Goal: Information Seeking & Learning: Learn about a topic

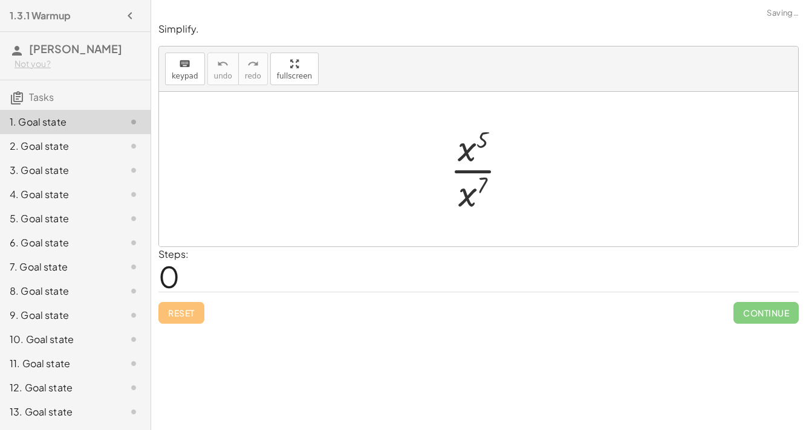
click at [470, 150] on div at bounding box center [483, 169] width 79 height 93
click at [470, 171] on div at bounding box center [483, 169] width 79 height 93
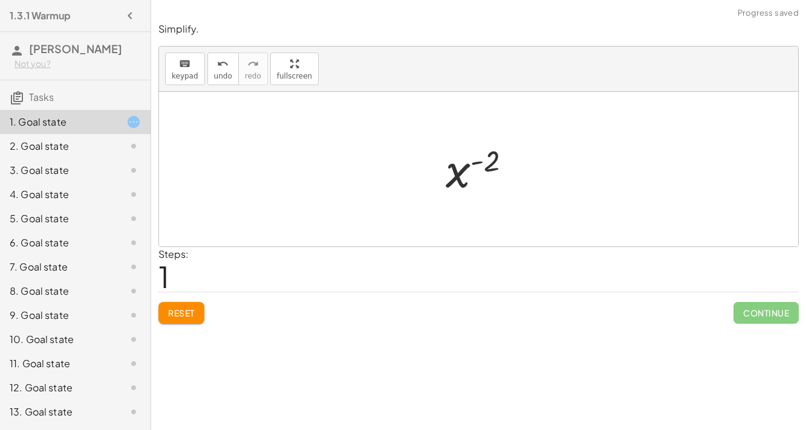
click at [481, 165] on div at bounding box center [483, 170] width 88 height 60
click at [449, 170] on div at bounding box center [483, 170] width 88 height 60
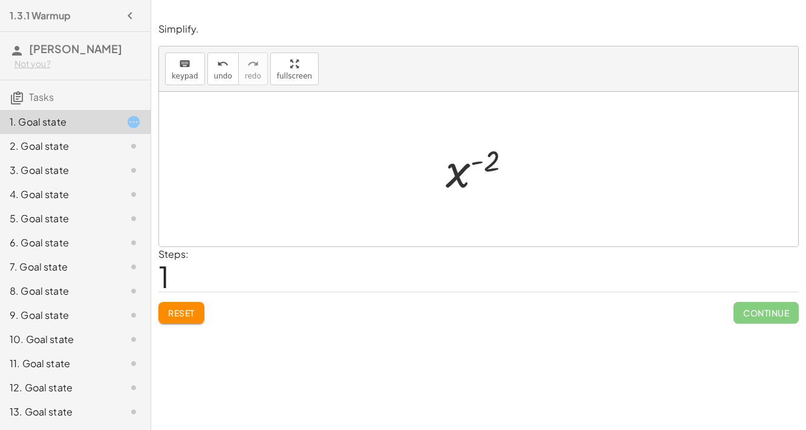
click at [449, 170] on div at bounding box center [483, 170] width 88 height 60
drag, startPoint x: 472, startPoint y: 201, endPoint x: 343, endPoint y: 180, distance: 130.4
click at [343, 180] on div "· x 7 · x 5 · x 7" at bounding box center [478, 169] width 639 height 155
drag, startPoint x: 474, startPoint y: 149, endPoint x: 500, endPoint y: 200, distance: 57.3
click at [500, 200] on div at bounding box center [483, 169] width 79 height 93
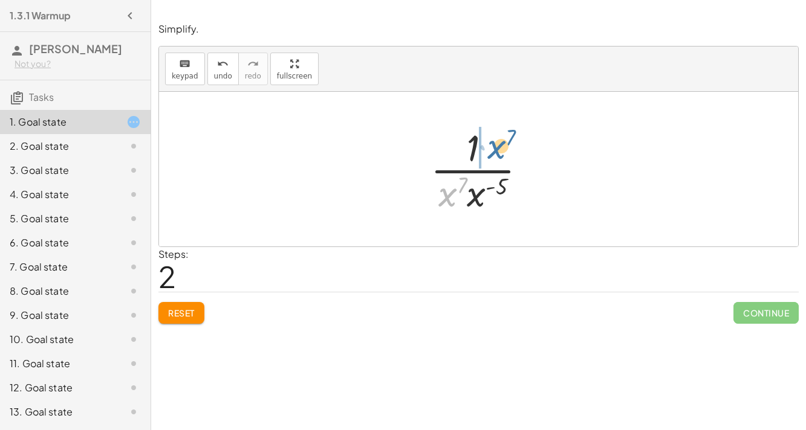
drag, startPoint x: 450, startPoint y: 195, endPoint x: 501, endPoint y: 146, distance: 70.9
click at [501, 146] on div at bounding box center [483, 169] width 118 height 93
click at [461, 168] on div at bounding box center [483, 169] width 89 height 93
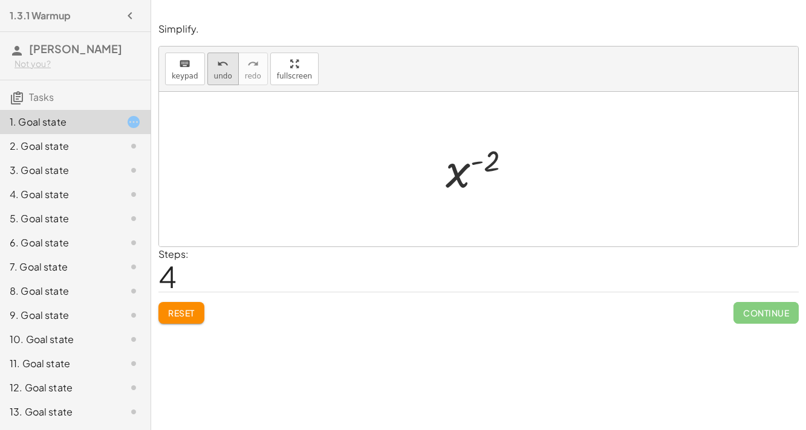
click at [227, 79] on button "undo undo" at bounding box center [222, 69] width 31 height 33
drag, startPoint x: 468, startPoint y: 152, endPoint x: 501, endPoint y: 202, distance: 60.2
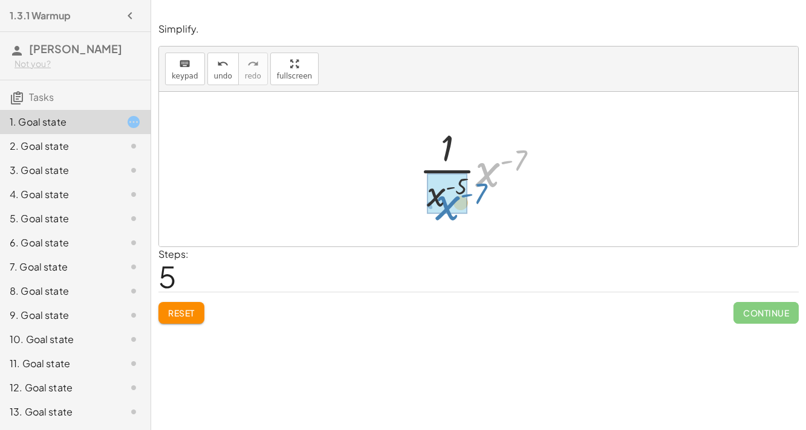
drag, startPoint x: 486, startPoint y: 183, endPoint x: 444, endPoint y: 217, distance: 53.7
click at [444, 217] on div "· x 5 · x 7 · 1 · x 7 · x ( - 5 ) · x ( - 7 ) · x ( - 5 ) · x ( - 7 ) · x ( - 7…" at bounding box center [479, 169] width 156 height 99
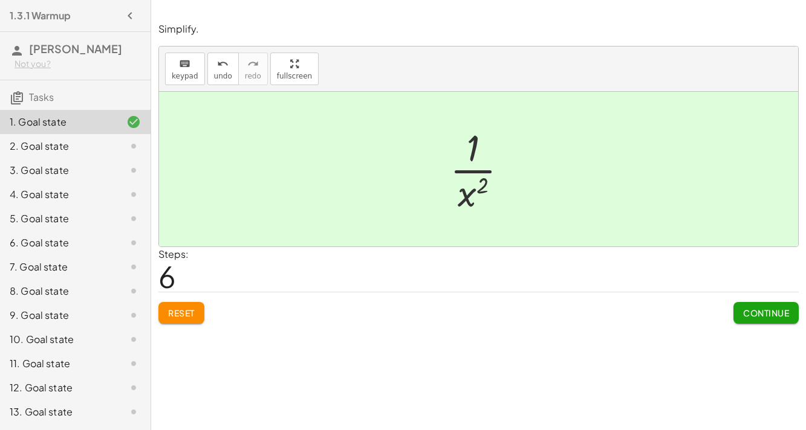
click at [754, 309] on span "Continue" at bounding box center [766, 313] width 46 height 11
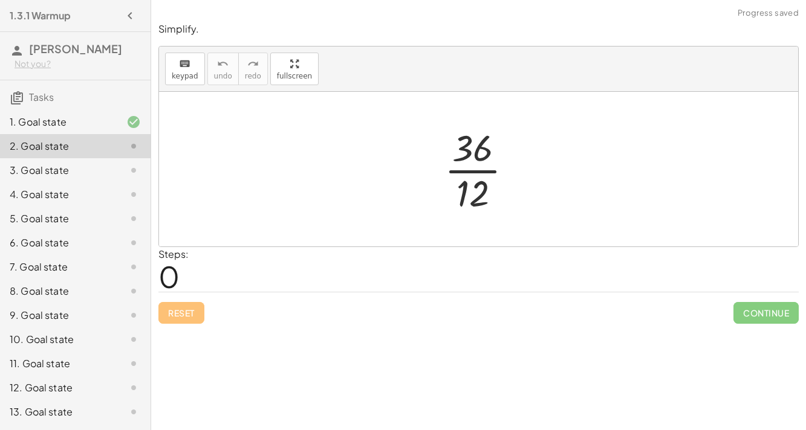
click at [471, 169] on div at bounding box center [483, 169] width 90 height 93
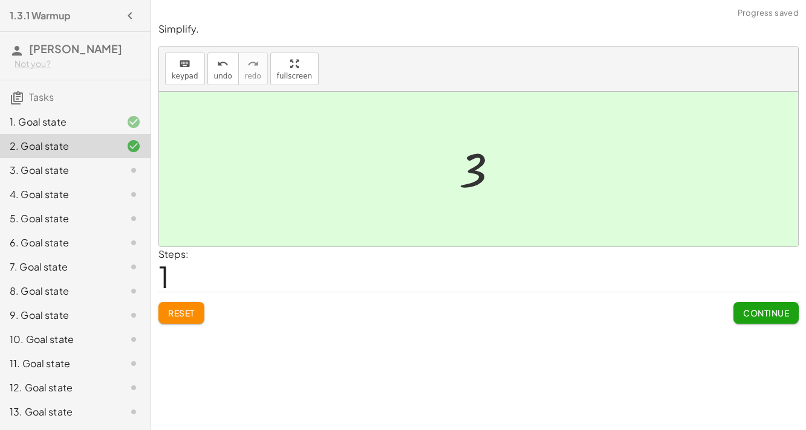
click at [742, 318] on button "Continue" at bounding box center [765, 313] width 65 height 22
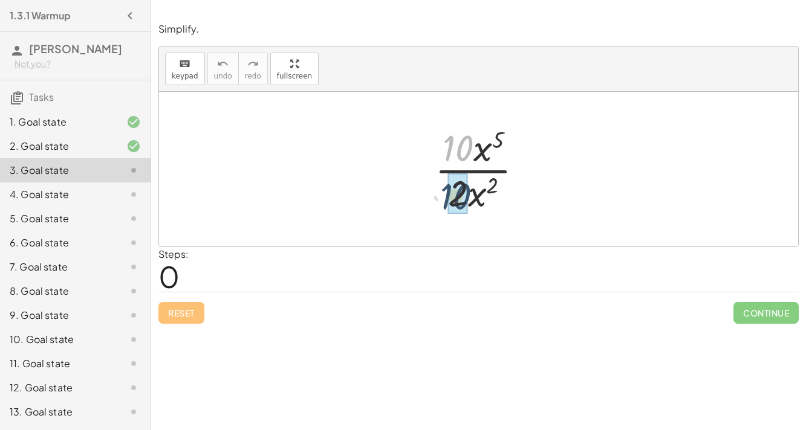
drag, startPoint x: 459, startPoint y: 149, endPoint x: 456, endPoint y: 202, distance: 53.2
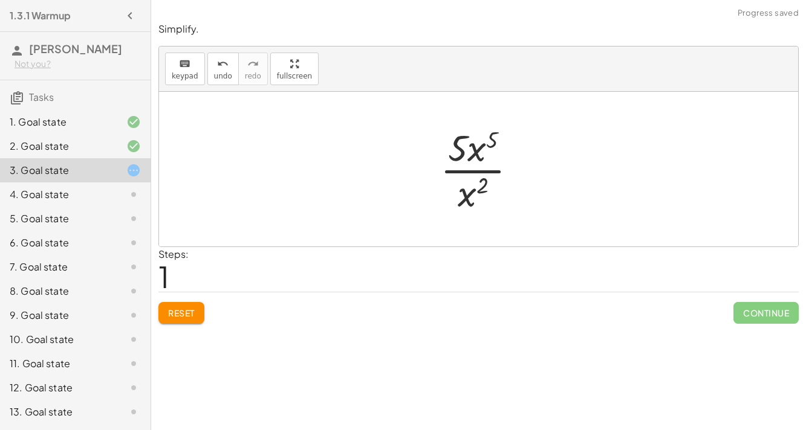
click at [476, 175] on div at bounding box center [483, 169] width 99 height 93
drag, startPoint x: 472, startPoint y: 147, endPoint x: 467, endPoint y: 204, distance: 57.0
click at [478, 171] on div at bounding box center [483, 169] width 90 height 93
drag, startPoint x: 470, startPoint y: 153, endPoint x: 493, endPoint y: 183, distance: 37.6
click at [493, 183] on div at bounding box center [483, 169] width 90 height 93
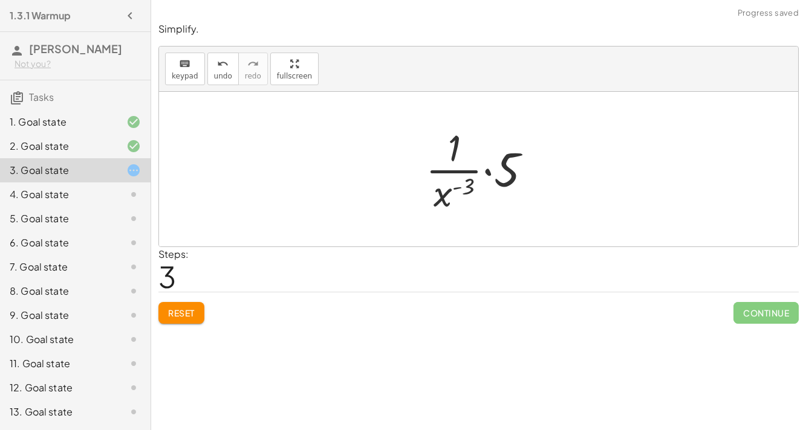
click at [453, 169] on div at bounding box center [483, 169] width 128 height 93
click at [488, 173] on div at bounding box center [483, 169] width 128 height 93
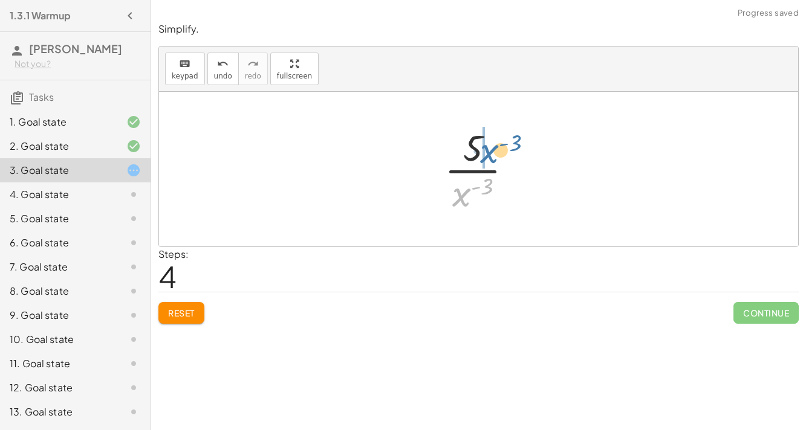
drag, startPoint x: 463, startPoint y: 202, endPoint x: 490, endPoint y: 158, distance: 51.5
click at [490, 158] on div at bounding box center [483, 169] width 90 height 93
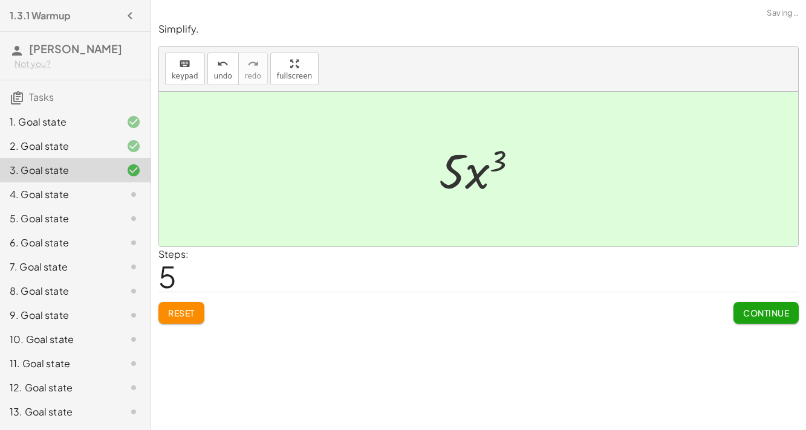
click at [734, 318] on button "Continue" at bounding box center [765, 313] width 65 height 22
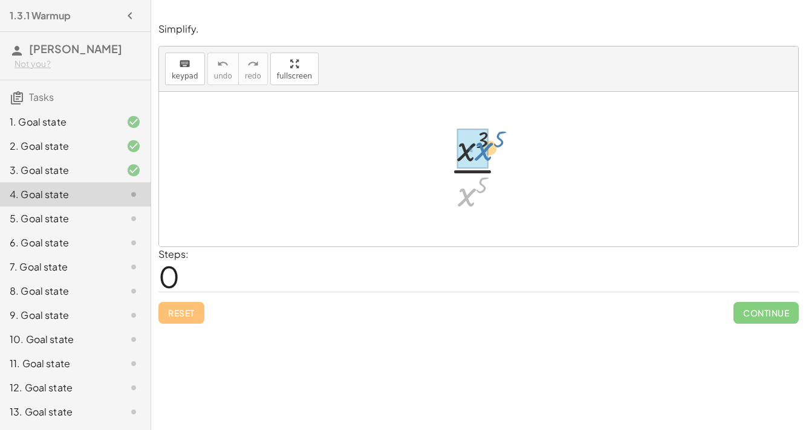
drag, startPoint x: 467, startPoint y: 200, endPoint x: 474, endPoint y: 160, distance: 41.2
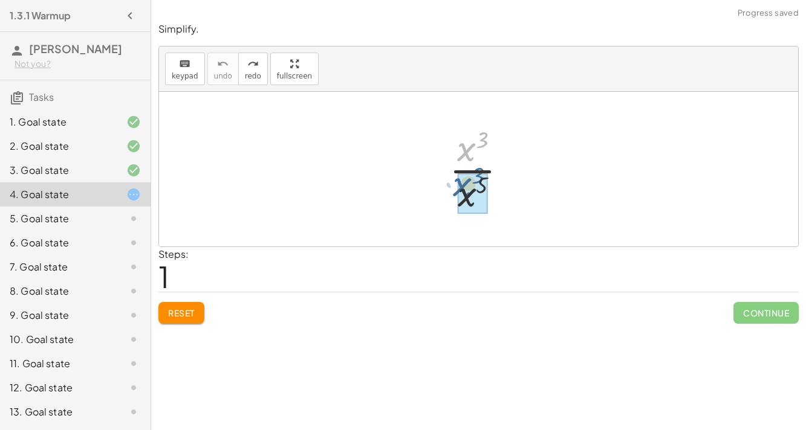
drag, startPoint x: 475, startPoint y: 152, endPoint x: 471, endPoint y: 195, distance: 42.5
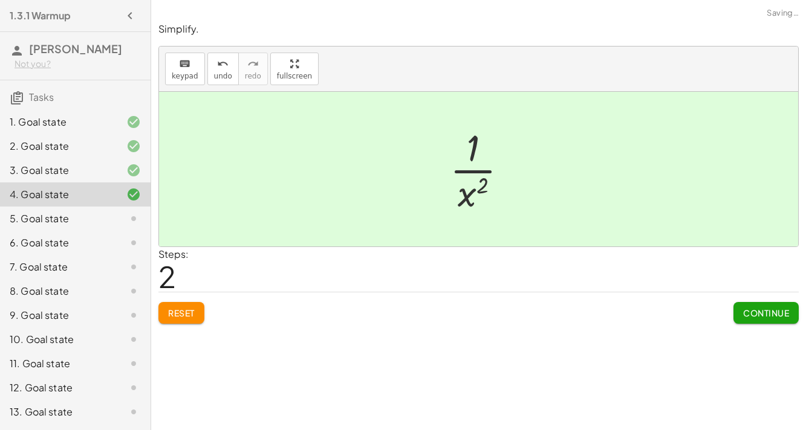
click at [768, 314] on span "Continue" at bounding box center [766, 313] width 46 height 11
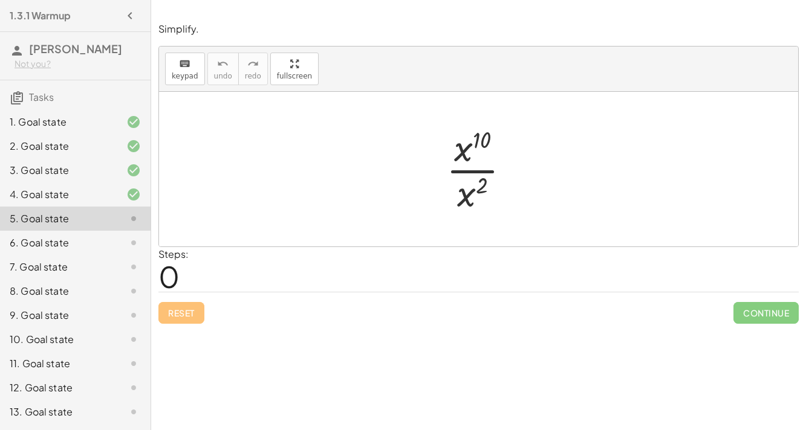
click at [475, 171] on div at bounding box center [483, 169] width 86 height 93
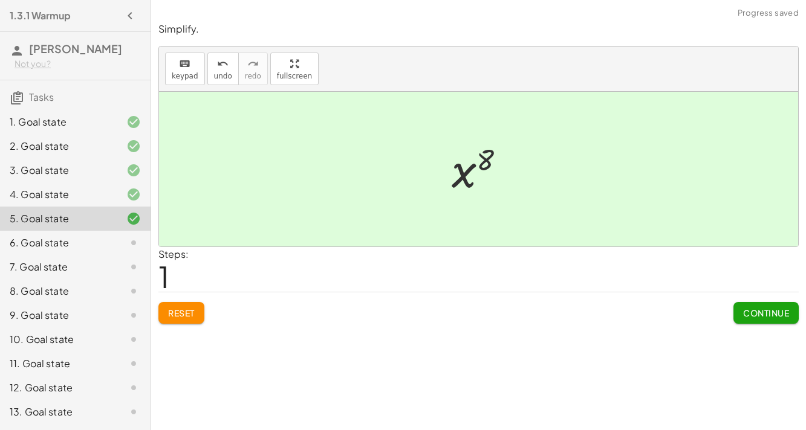
click at [755, 310] on span "Continue" at bounding box center [766, 313] width 46 height 11
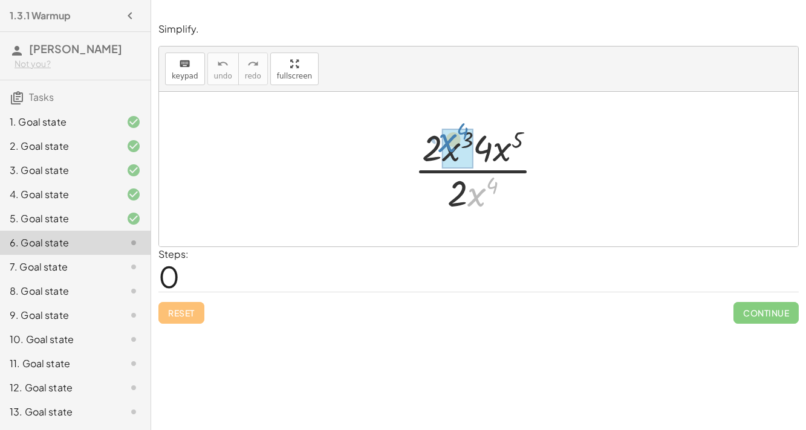
drag, startPoint x: 477, startPoint y: 201, endPoint x: 448, endPoint y: 150, distance: 59.0
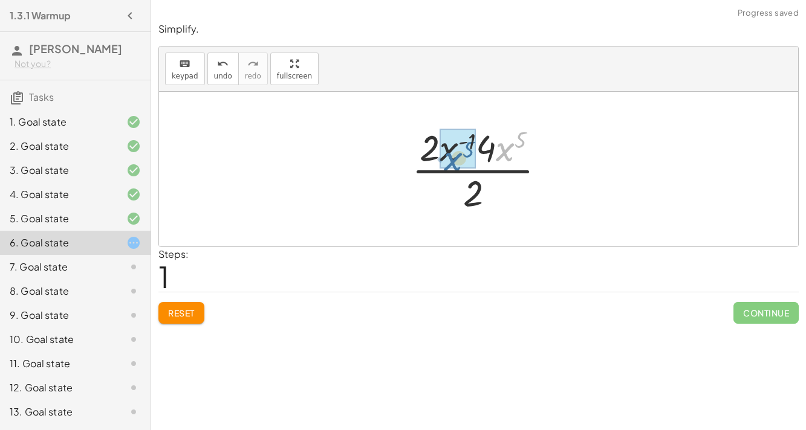
drag, startPoint x: 512, startPoint y: 159, endPoint x: 460, endPoint y: 169, distance: 53.5
click at [460, 169] on div at bounding box center [483, 169] width 155 height 93
click at [489, 145] on div at bounding box center [482, 169] width 167 height 93
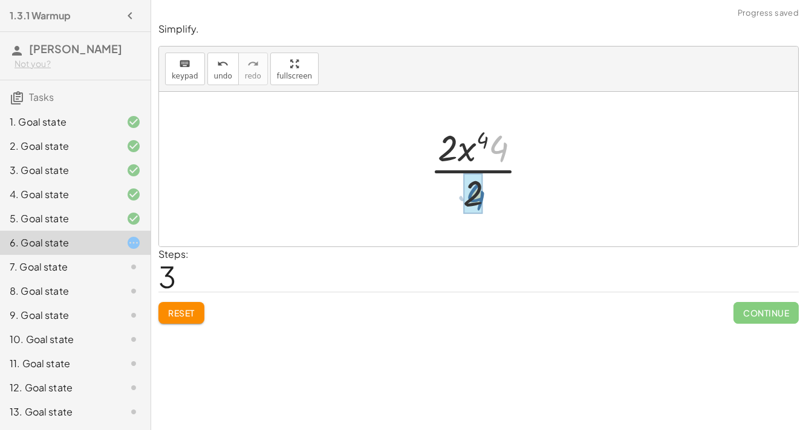
drag, startPoint x: 500, startPoint y: 151, endPoint x: 476, endPoint y: 202, distance: 56.2
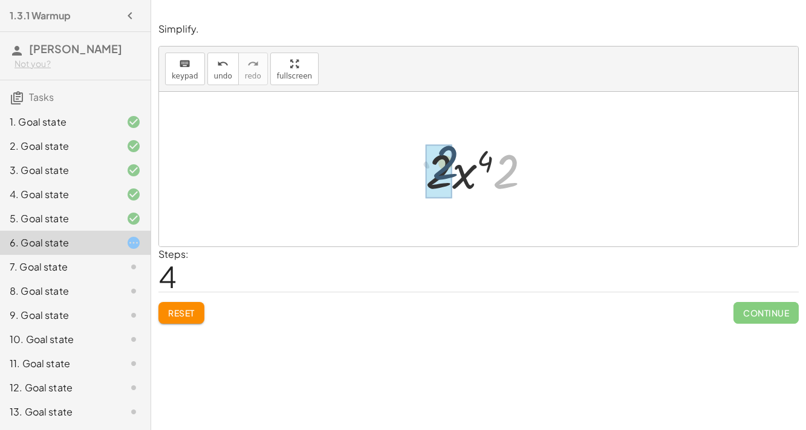
drag, startPoint x: 509, startPoint y: 180, endPoint x: 443, endPoint y: 173, distance: 66.3
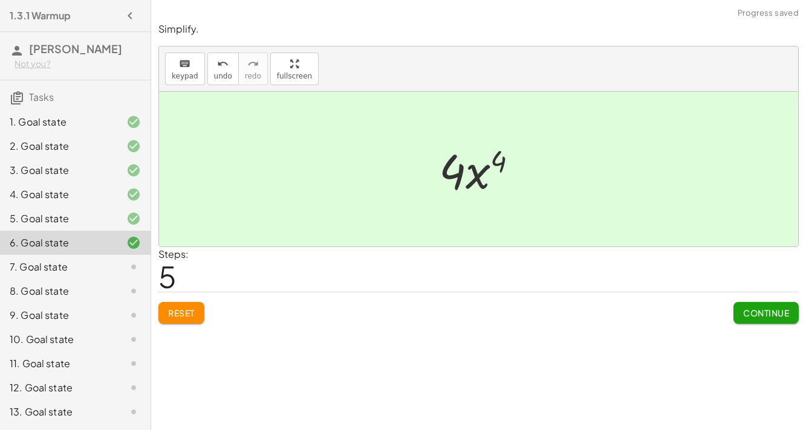
click at [760, 308] on span "Continue" at bounding box center [766, 313] width 46 height 11
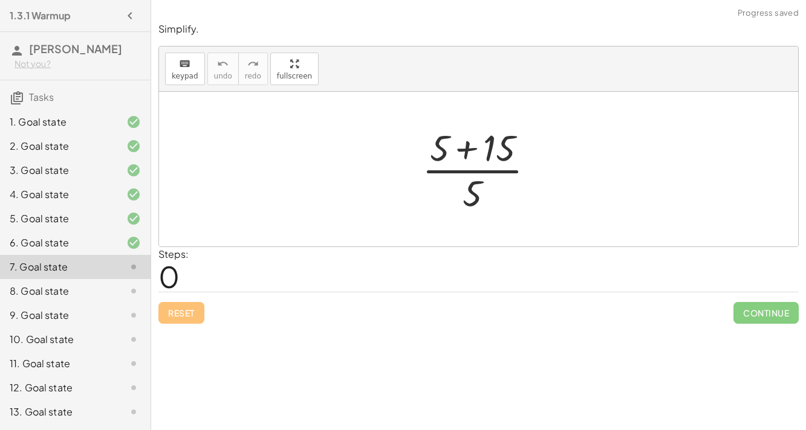
click at [468, 154] on div at bounding box center [483, 169] width 134 height 93
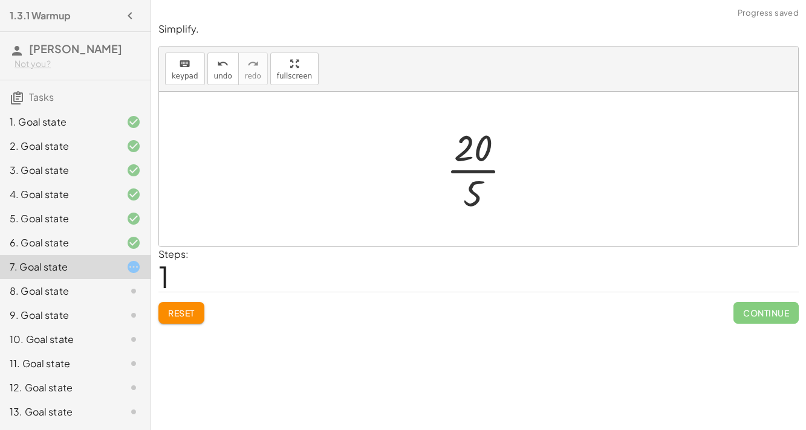
click at [471, 173] on div at bounding box center [483, 169] width 87 height 93
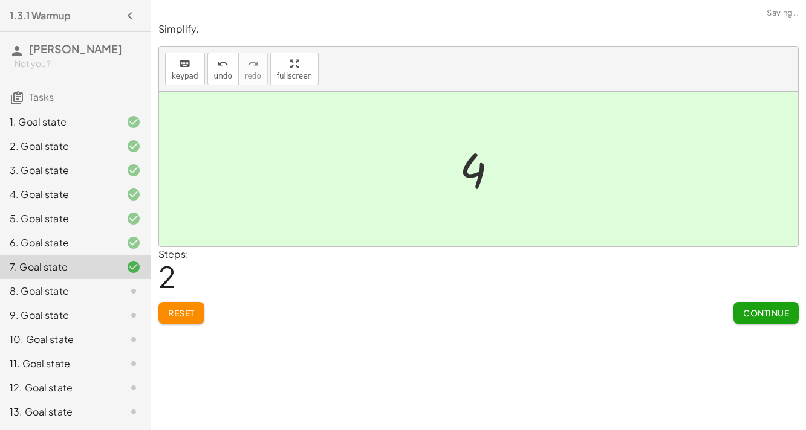
click at [760, 319] on button "Continue" at bounding box center [765, 313] width 65 height 22
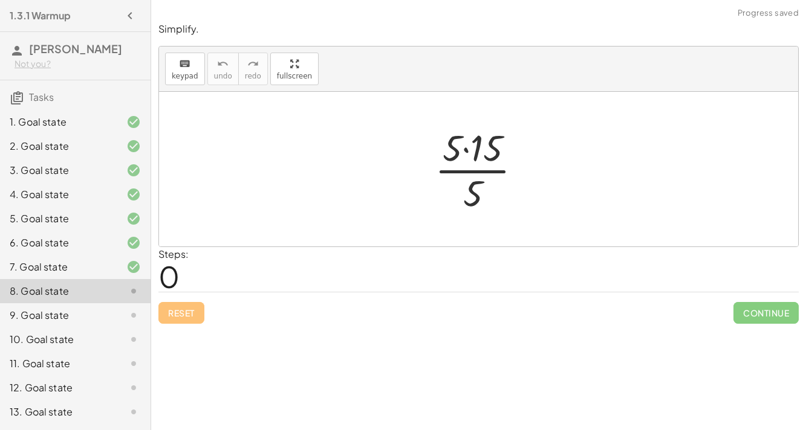
click at [465, 151] on div at bounding box center [482, 169] width 109 height 93
click at [476, 170] on div at bounding box center [483, 169] width 85 height 93
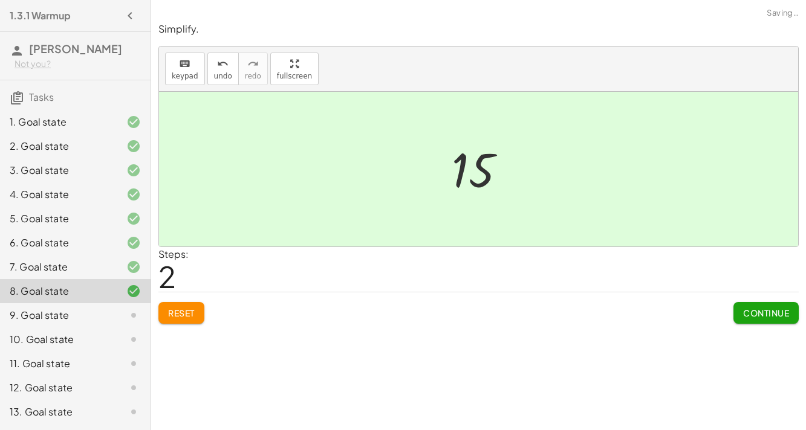
click at [751, 315] on span "Continue" at bounding box center [766, 313] width 46 height 11
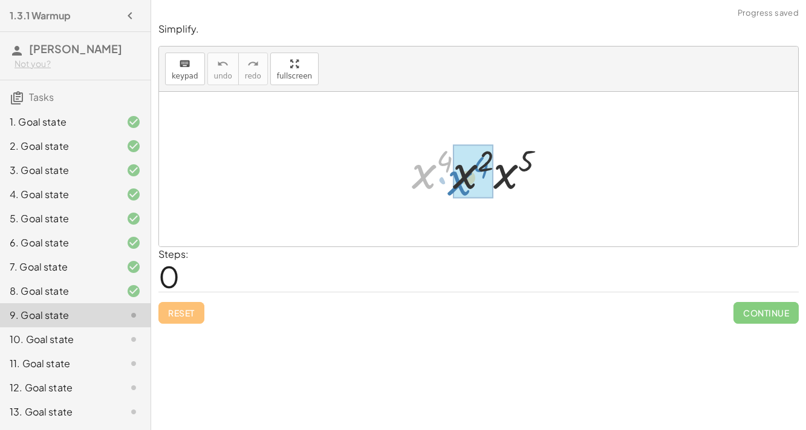
drag, startPoint x: 427, startPoint y: 176, endPoint x: 462, endPoint y: 181, distance: 36.1
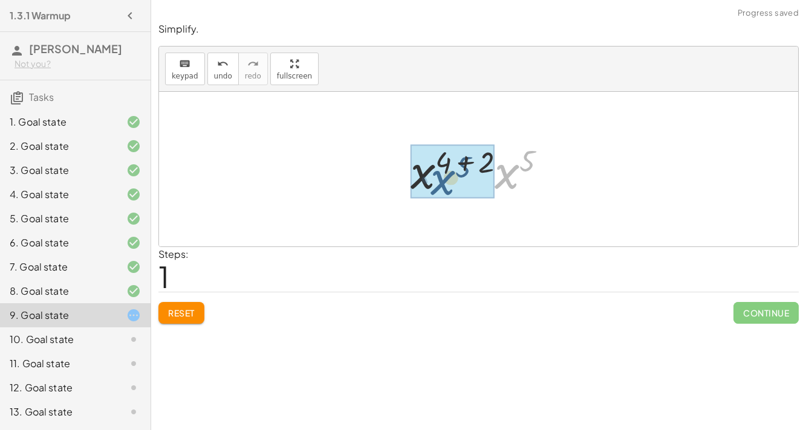
drag, startPoint x: 502, startPoint y: 182, endPoint x: 417, endPoint y: 181, distance: 84.6
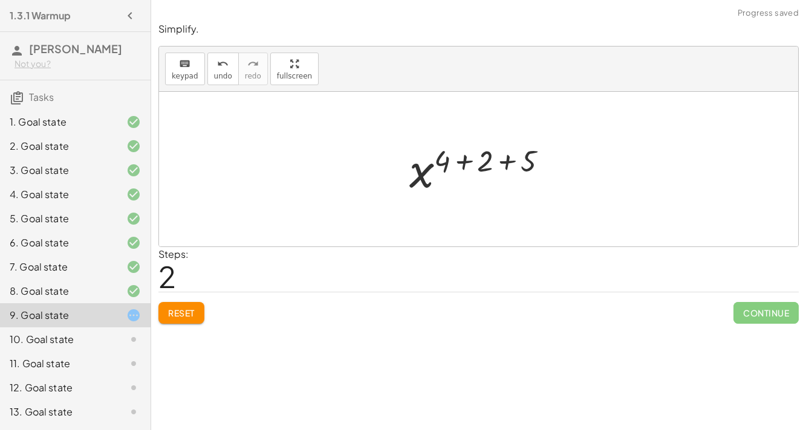
click at [465, 164] on div at bounding box center [483, 170] width 160 height 60
click at [486, 163] on div at bounding box center [483, 170] width 117 height 60
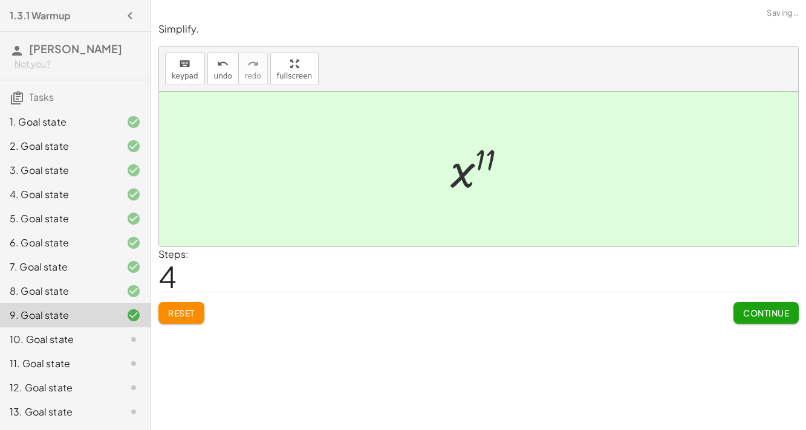
click at [763, 318] on button "Continue" at bounding box center [765, 313] width 65 height 22
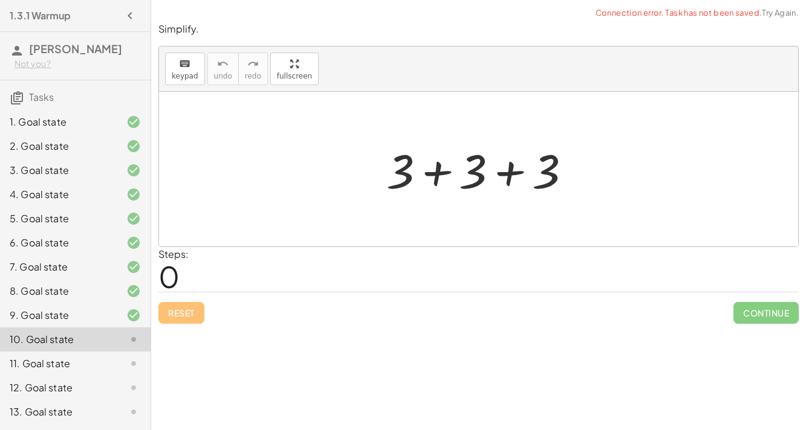
click at [436, 168] on div at bounding box center [483, 169] width 206 height 62
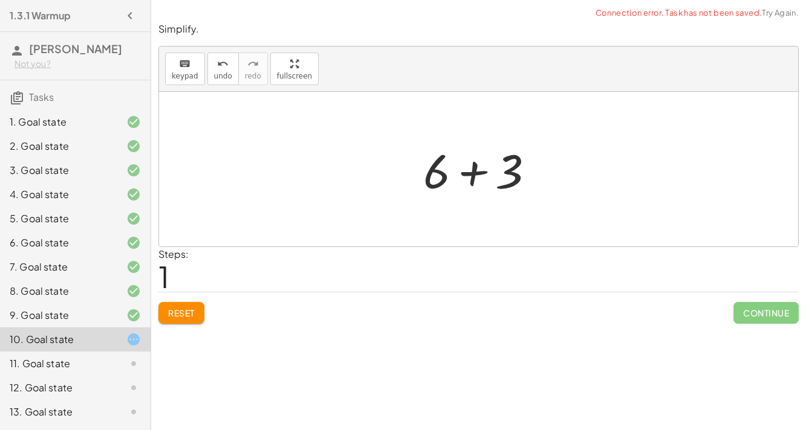
click at [471, 171] on div at bounding box center [483, 169] width 133 height 62
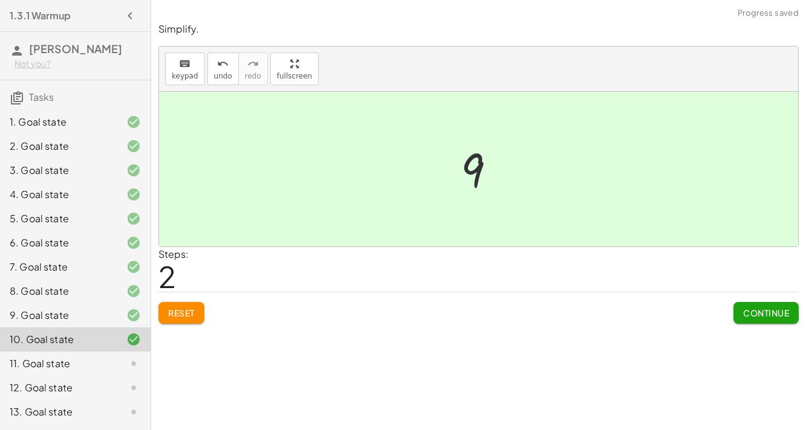
click at [757, 312] on span "Continue" at bounding box center [766, 313] width 46 height 11
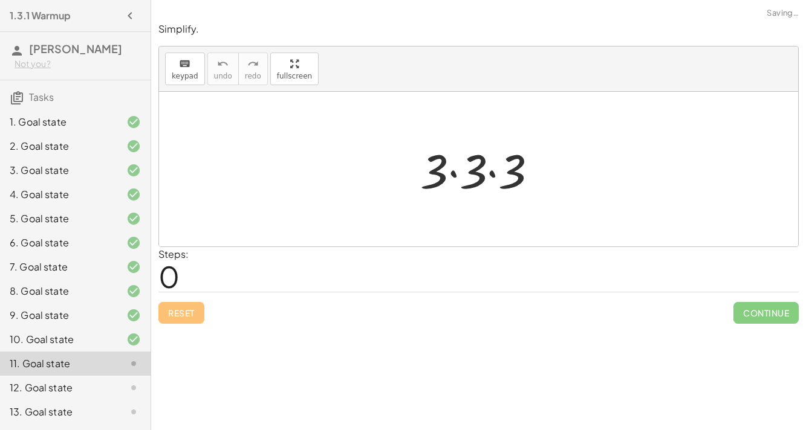
click at [453, 176] on div at bounding box center [483, 169] width 139 height 62
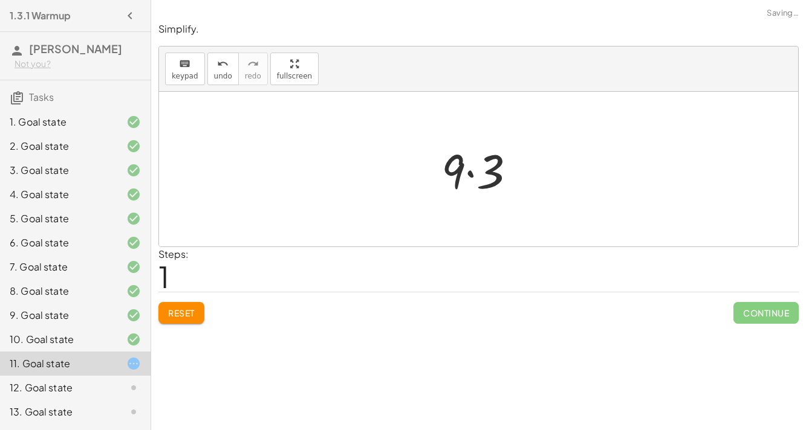
click at [473, 173] on div at bounding box center [483, 169] width 96 height 62
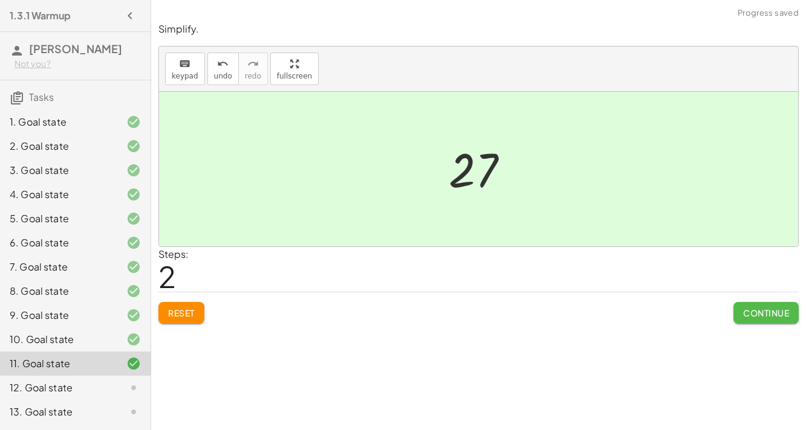
click at [745, 305] on button "Continue" at bounding box center [765, 313] width 65 height 22
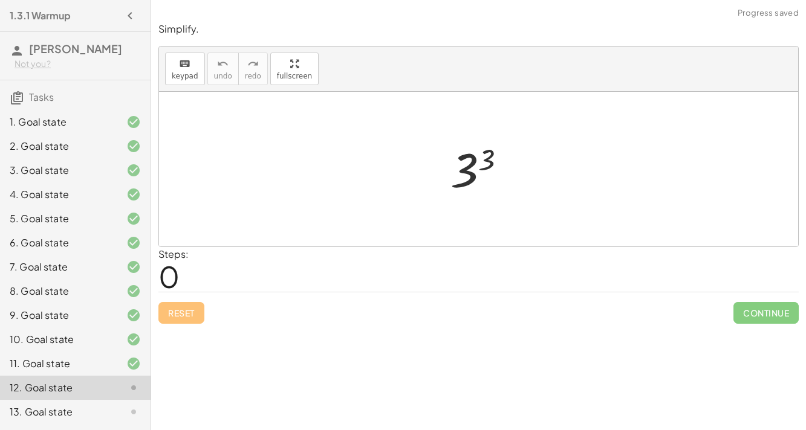
click at [487, 163] on div at bounding box center [482, 170] width 77 height 60
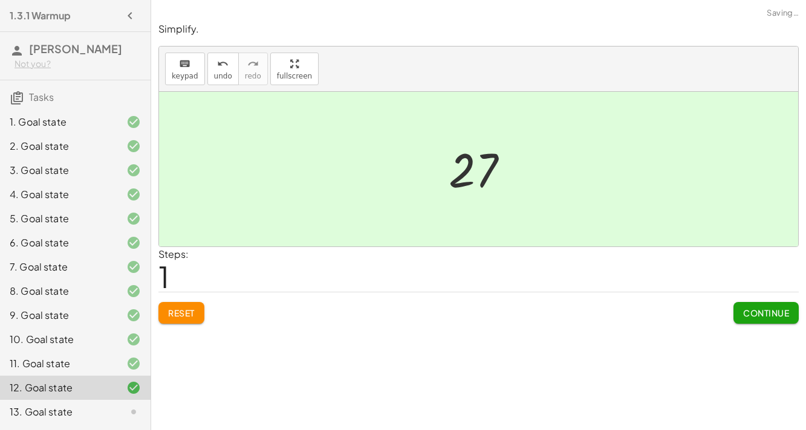
click at [787, 312] on span "Continue" at bounding box center [766, 313] width 46 height 11
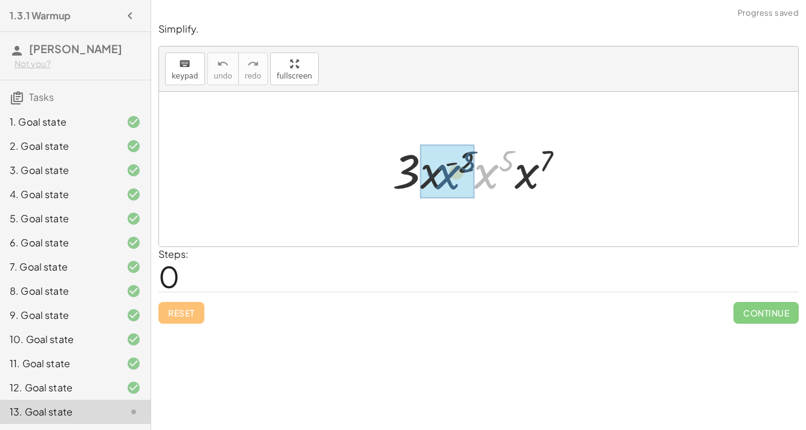
drag, startPoint x: 485, startPoint y: 179, endPoint x: 442, endPoint y: 181, distance: 43.5
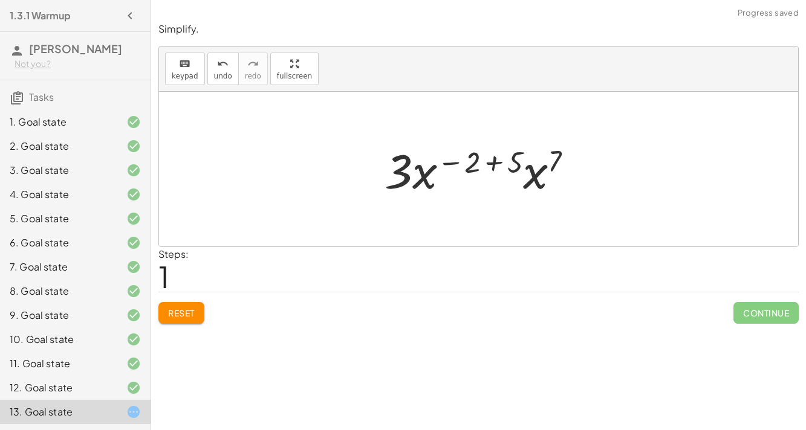
click at [491, 164] on div at bounding box center [483, 169] width 210 height 62
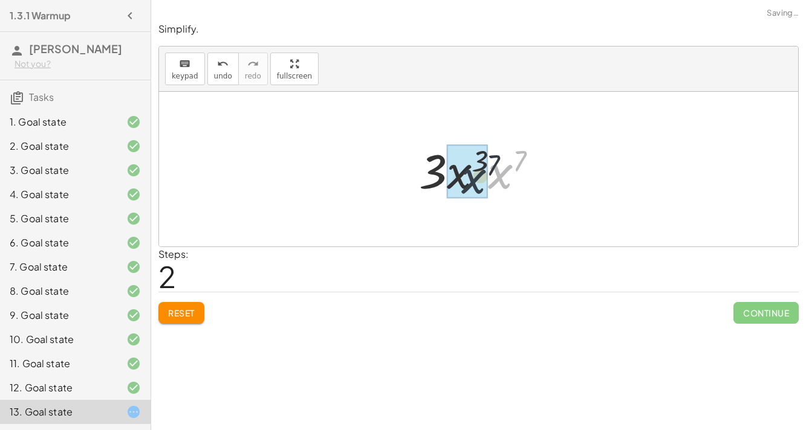
drag, startPoint x: 502, startPoint y: 179, endPoint x: 469, endPoint y: 184, distance: 33.6
click at [500, 166] on div at bounding box center [483, 169] width 143 height 62
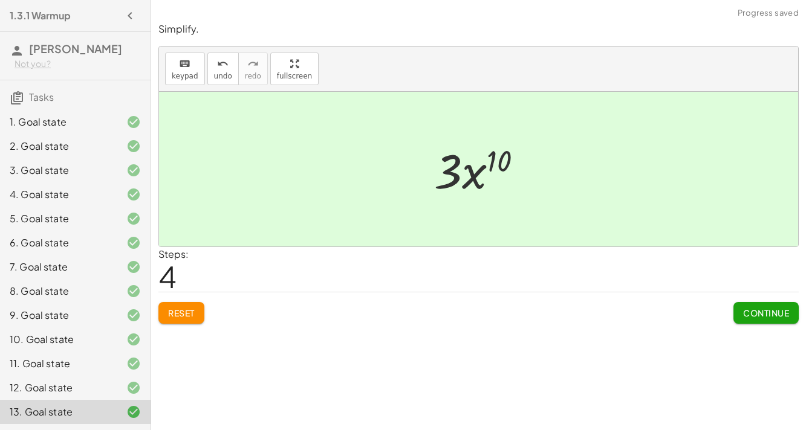
click at [754, 320] on button "Continue" at bounding box center [765, 313] width 65 height 22
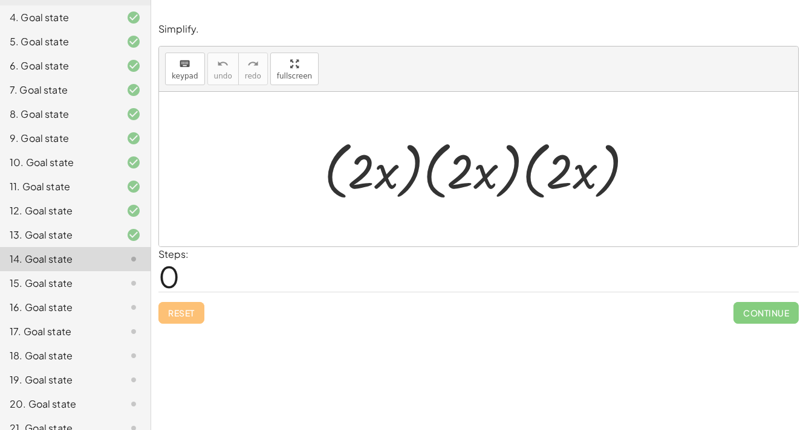
scroll to position [191, 0]
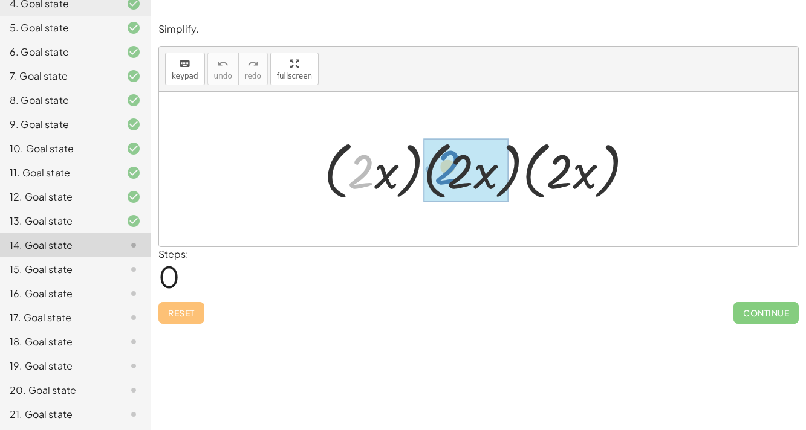
drag, startPoint x: 363, startPoint y: 168, endPoint x: 450, endPoint y: 163, distance: 87.2
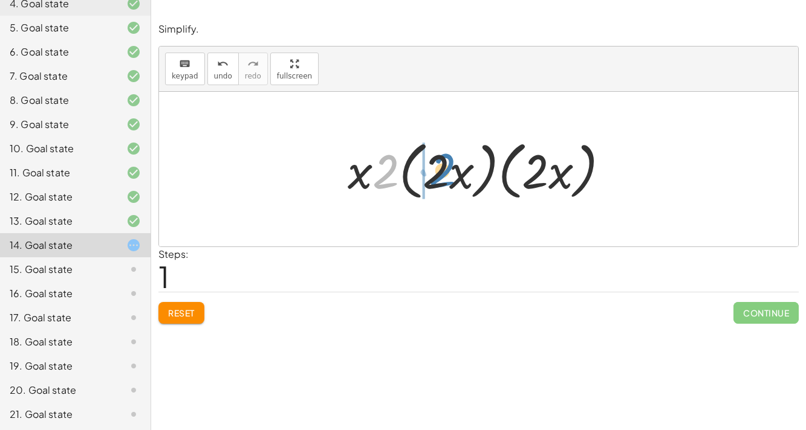
drag, startPoint x: 387, startPoint y: 176, endPoint x: 444, endPoint y: 175, distance: 56.8
click at [444, 175] on div at bounding box center [482, 170] width 283 height 70
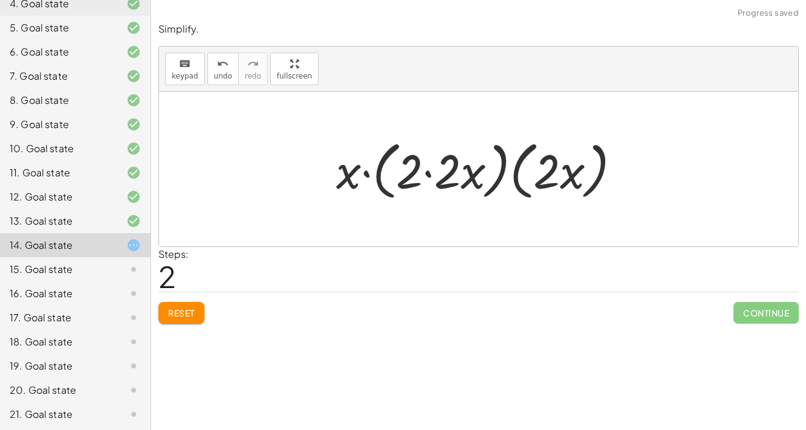
click at [430, 175] on div at bounding box center [483, 170] width 306 height 70
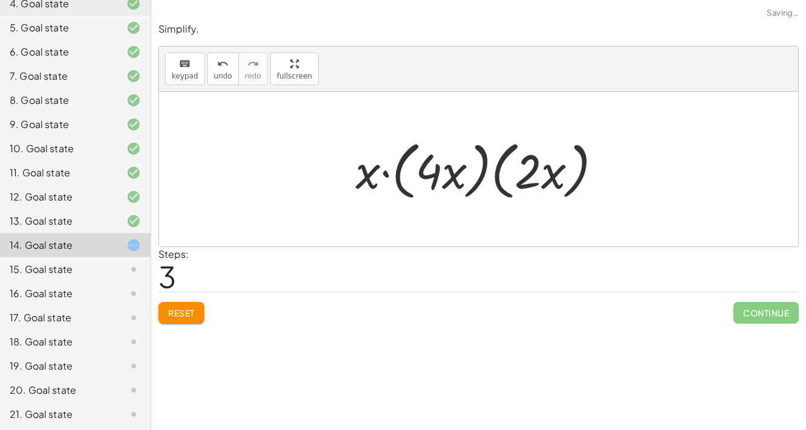
click at [383, 172] on div at bounding box center [483, 170] width 268 height 70
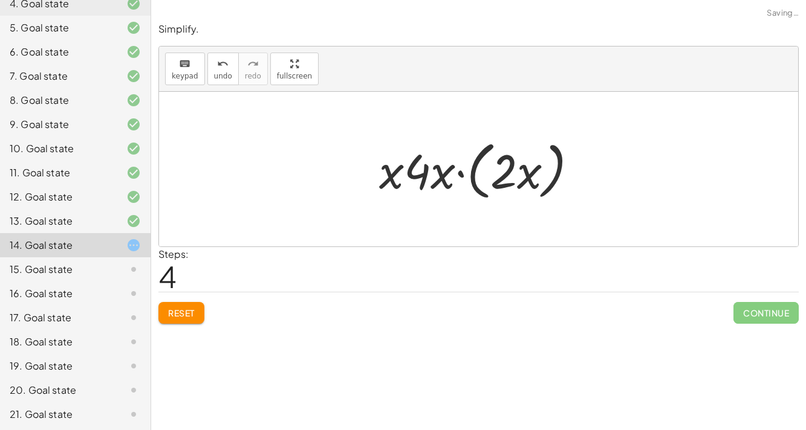
click at [458, 171] on div at bounding box center [483, 170] width 220 height 70
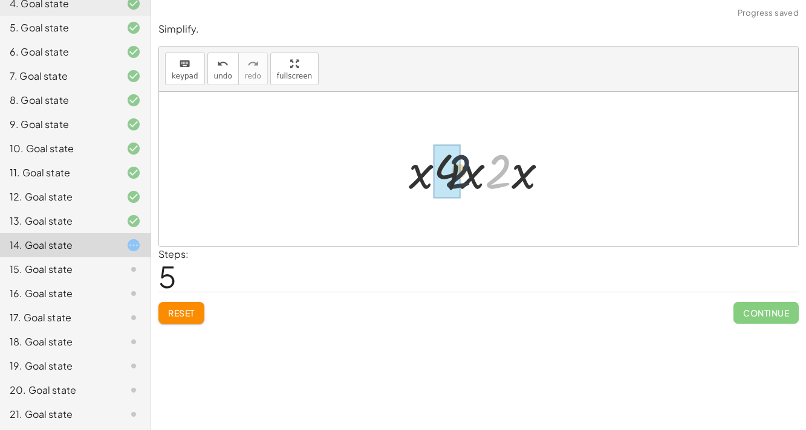
drag, startPoint x: 494, startPoint y: 177, endPoint x: 444, endPoint y: 175, distance: 50.2
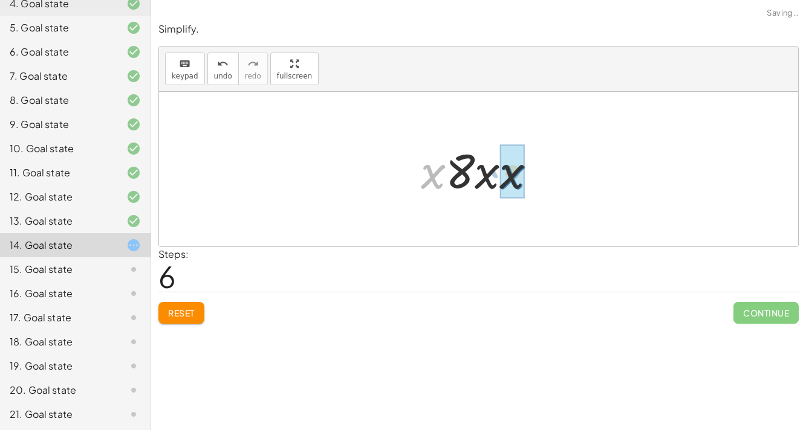
drag, startPoint x: 432, startPoint y: 177, endPoint x: 512, endPoint y: 178, distance: 80.4
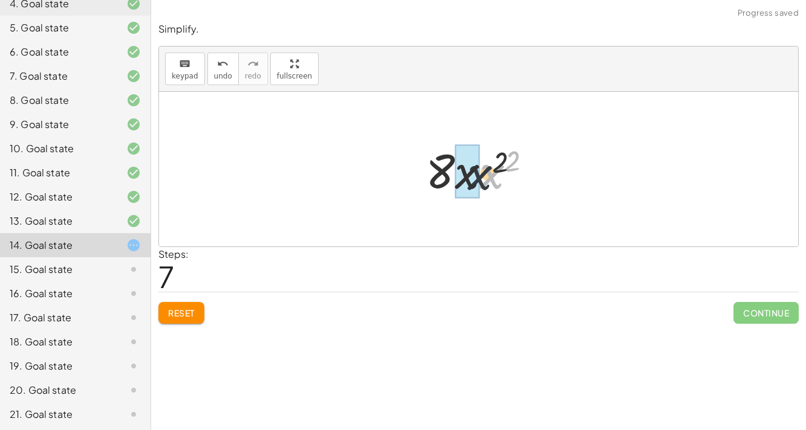
drag, startPoint x: 487, startPoint y: 174, endPoint x: 464, endPoint y: 176, distance: 23.1
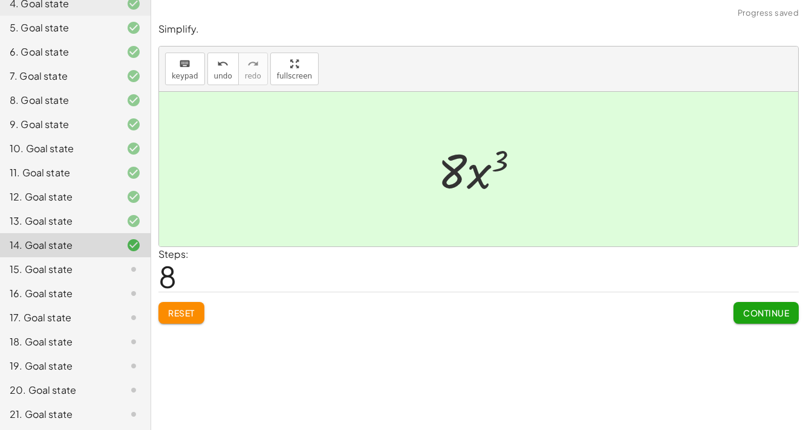
click at [740, 312] on button "Continue" at bounding box center [765, 313] width 65 height 22
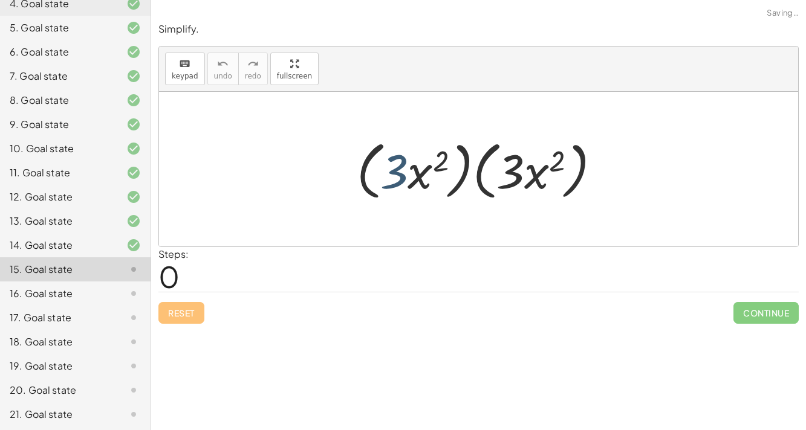
click at [402, 161] on div at bounding box center [484, 170] width 266 height 70
click at [423, 173] on div at bounding box center [484, 170] width 266 height 70
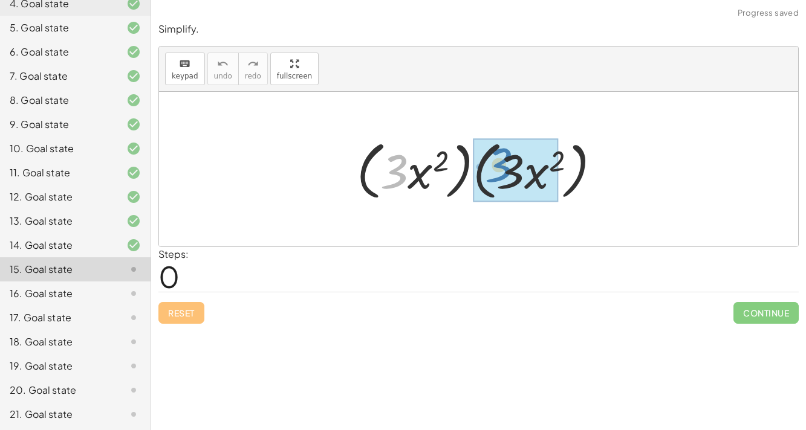
drag, startPoint x: 402, startPoint y: 174, endPoint x: 511, endPoint y: 167, distance: 108.4
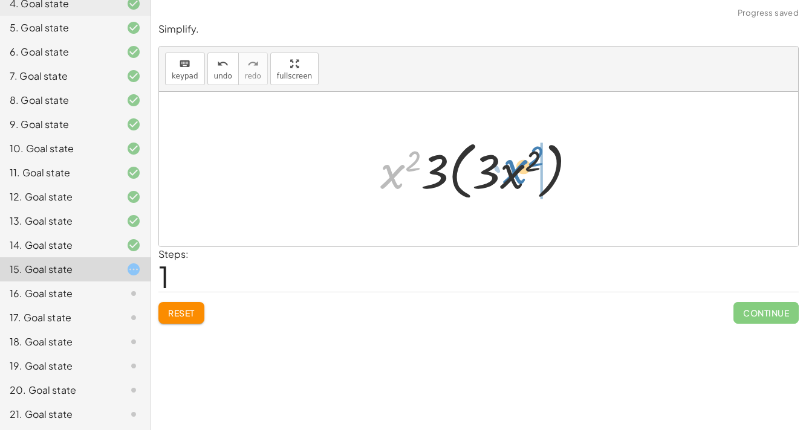
drag, startPoint x: 402, startPoint y: 177, endPoint x: 527, endPoint y: 173, distance: 124.6
click at [527, 173] on div at bounding box center [483, 170] width 218 height 70
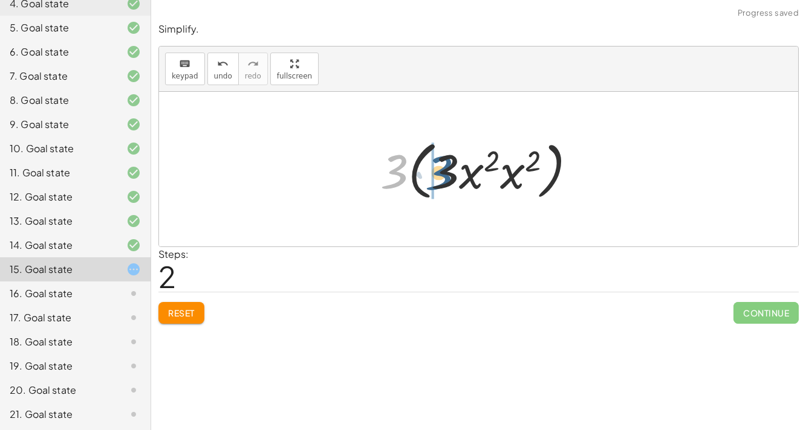
drag, startPoint x: 399, startPoint y: 175, endPoint x: 450, endPoint y: 175, distance: 51.4
click at [450, 175] on div at bounding box center [483, 170] width 218 height 70
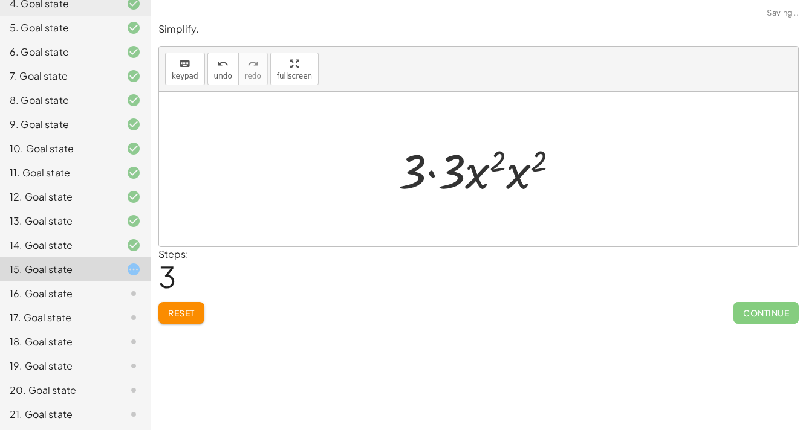
click at [432, 175] on div at bounding box center [482, 169] width 181 height 62
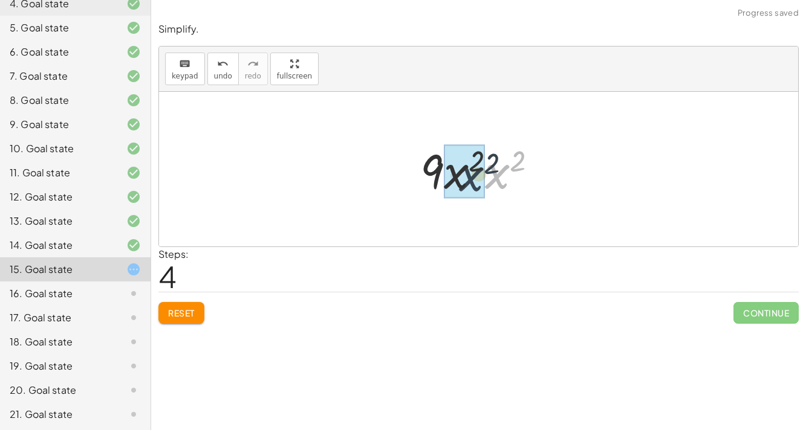
drag, startPoint x: 494, startPoint y: 179, endPoint x: 457, endPoint y: 181, distance: 36.3
click at [499, 164] on div at bounding box center [483, 169] width 141 height 62
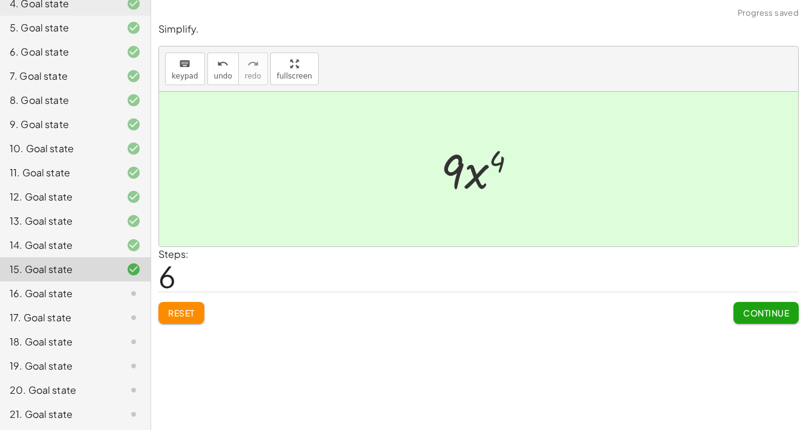
click at [745, 309] on span "Continue" at bounding box center [766, 313] width 46 height 11
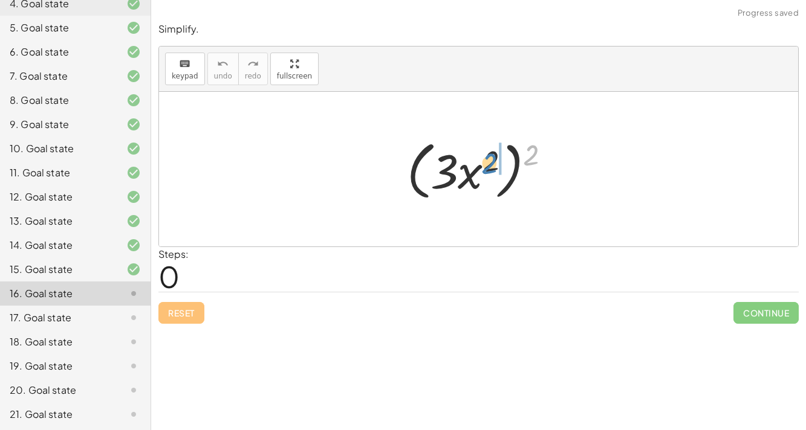
drag, startPoint x: 532, startPoint y: 154, endPoint x: 488, endPoint y: 163, distance: 44.4
click at [488, 163] on div at bounding box center [484, 170] width 166 height 70
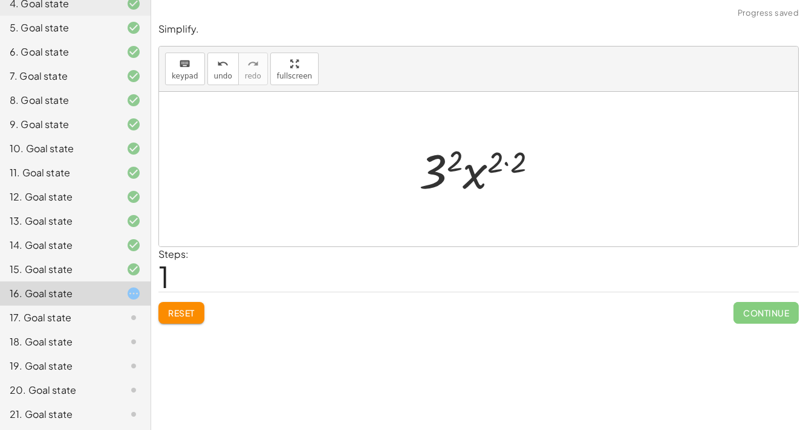
click at [511, 164] on div at bounding box center [483, 169] width 140 height 62
click at [467, 166] on div at bounding box center [483, 169] width 118 height 62
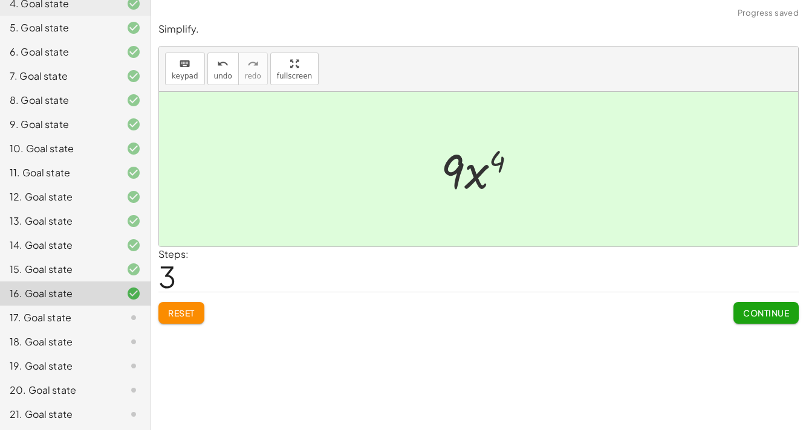
click at [743, 303] on button "Continue" at bounding box center [765, 313] width 65 height 22
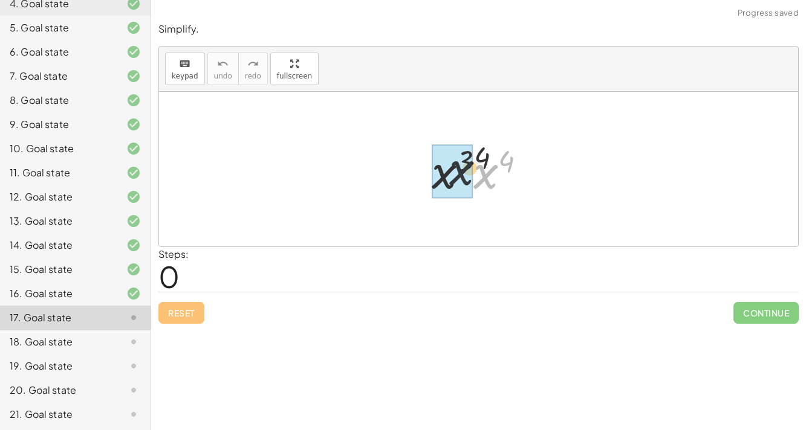
drag, startPoint x: 487, startPoint y: 183, endPoint x: 451, endPoint y: 181, distance: 36.3
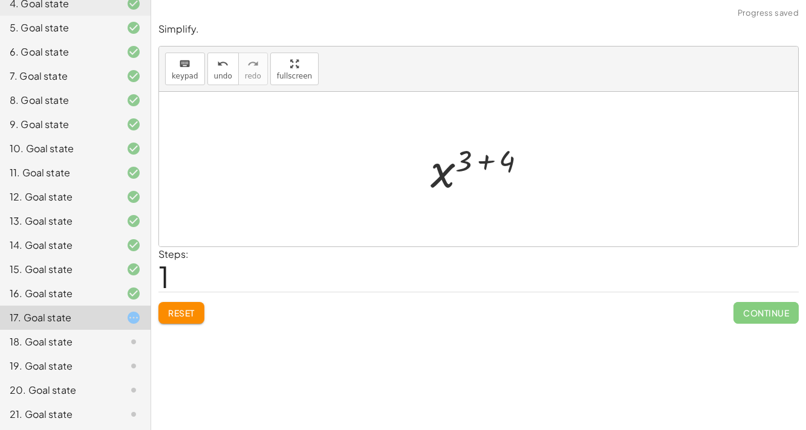
click at [485, 166] on div at bounding box center [483, 170] width 118 height 60
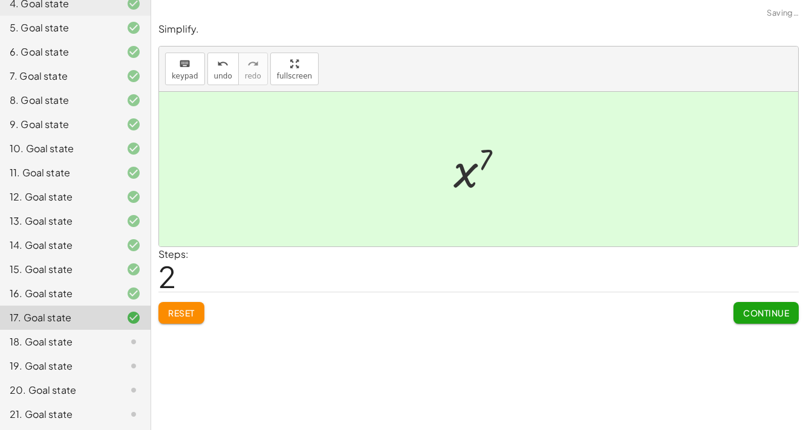
click at [762, 311] on span "Continue" at bounding box center [766, 313] width 46 height 11
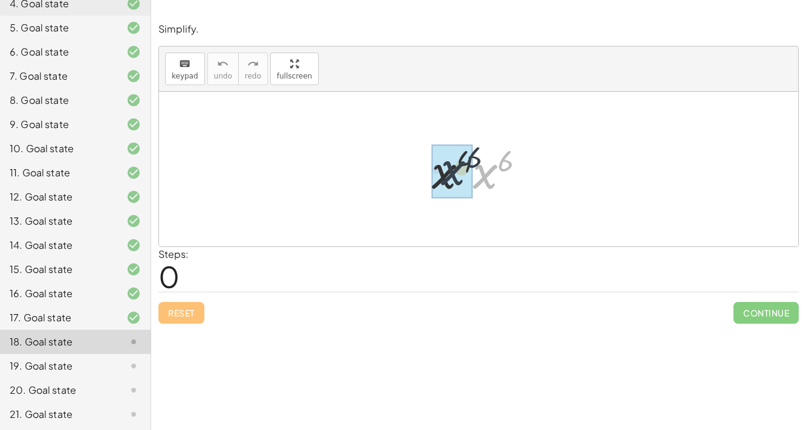
drag, startPoint x: 487, startPoint y: 187, endPoint x: 452, endPoint y: 183, distance: 34.7
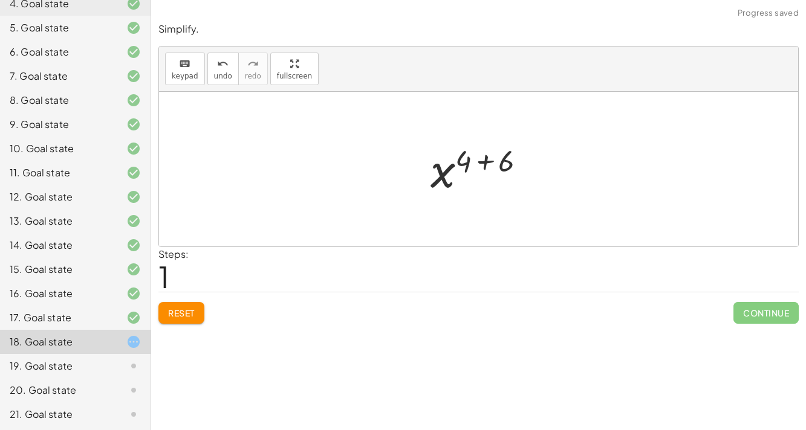
click at [485, 163] on div at bounding box center [482, 170] width 117 height 60
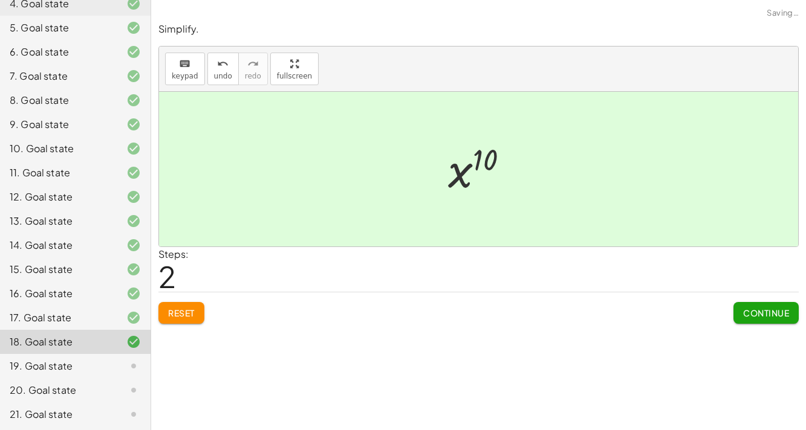
click at [769, 304] on button "Continue" at bounding box center [765, 313] width 65 height 22
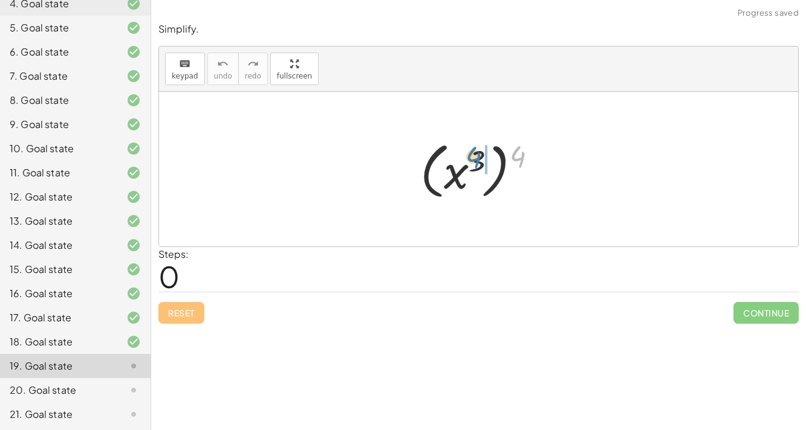
drag, startPoint x: 511, startPoint y: 160, endPoint x: 467, endPoint y: 161, distance: 44.1
click at [467, 161] on div at bounding box center [483, 169] width 138 height 67
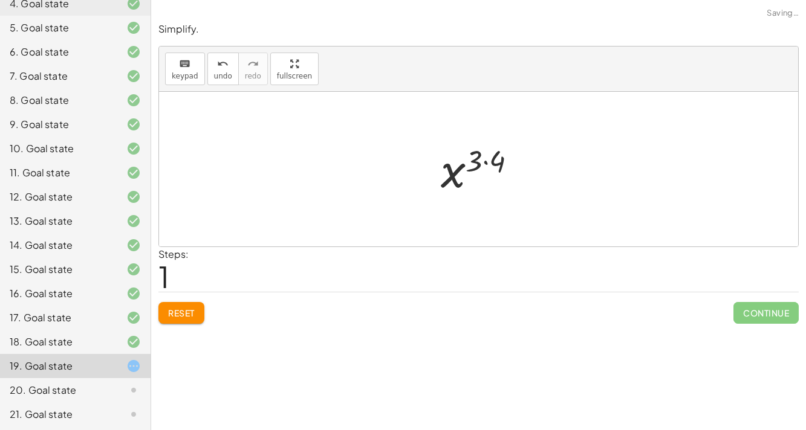
click at [489, 160] on div at bounding box center [483, 170] width 97 height 60
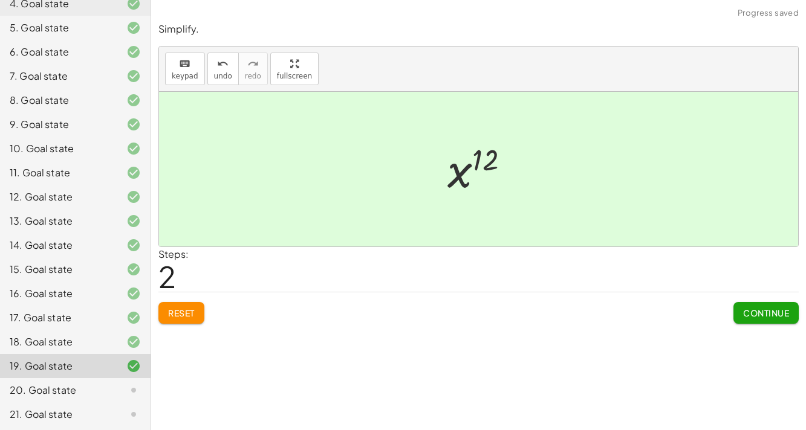
click at [765, 303] on button "Continue" at bounding box center [765, 313] width 65 height 22
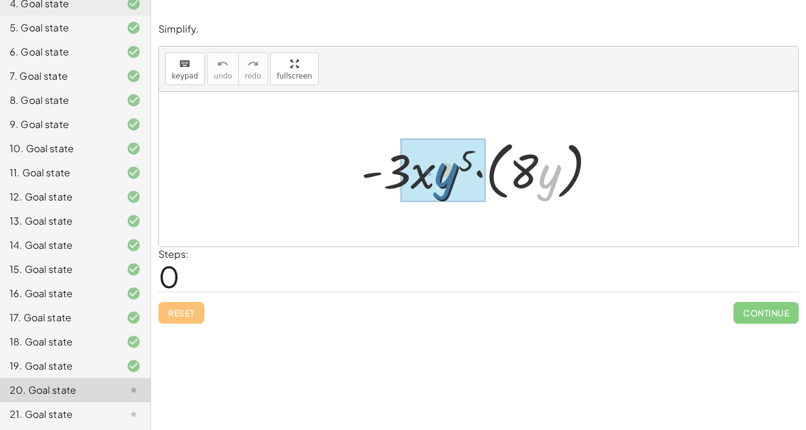
drag, startPoint x: 545, startPoint y: 180, endPoint x: 440, endPoint y: 178, distance: 105.2
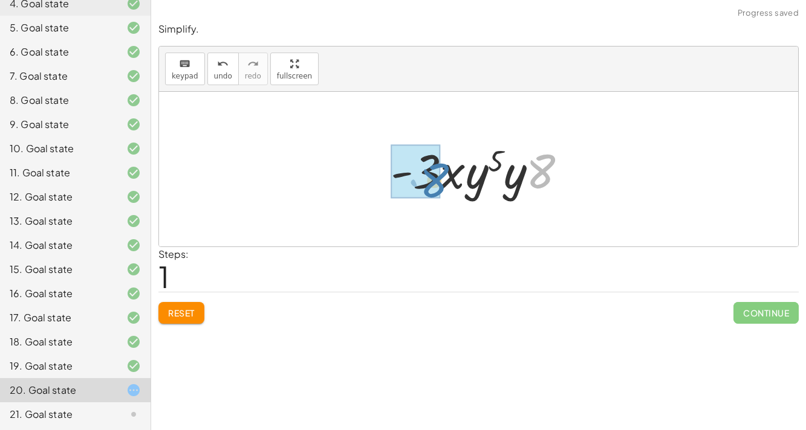
drag, startPoint x: 537, startPoint y: 176, endPoint x: 428, endPoint y: 183, distance: 109.0
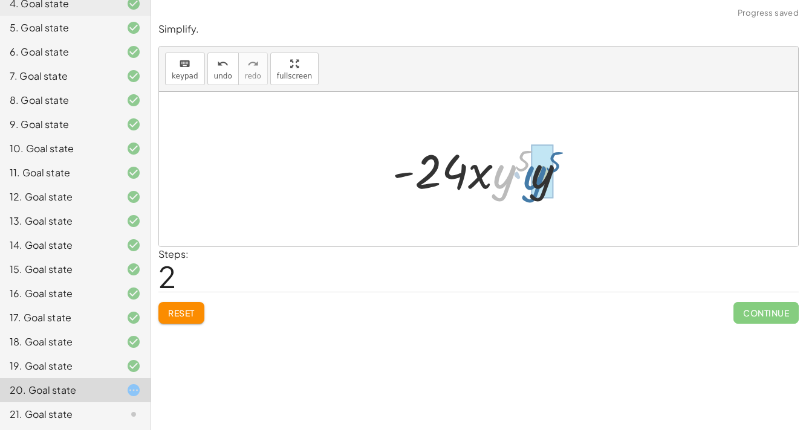
drag, startPoint x: 500, startPoint y: 172, endPoint x: 533, endPoint y: 173, distance: 33.3
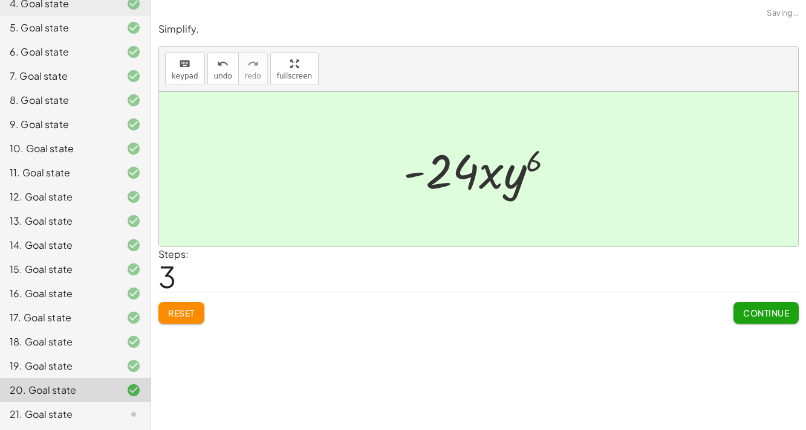
click at [745, 306] on button "Continue" at bounding box center [765, 313] width 65 height 22
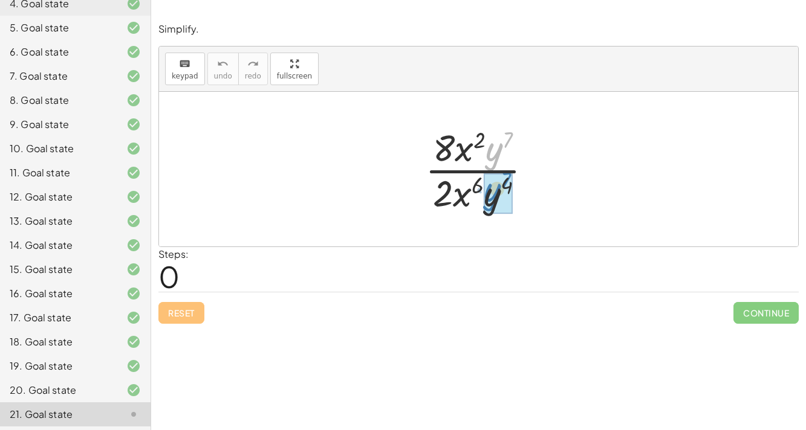
drag, startPoint x: 493, startPoint y: 175, endPoint x: 491, endPoint y: 203, distance: 28.5
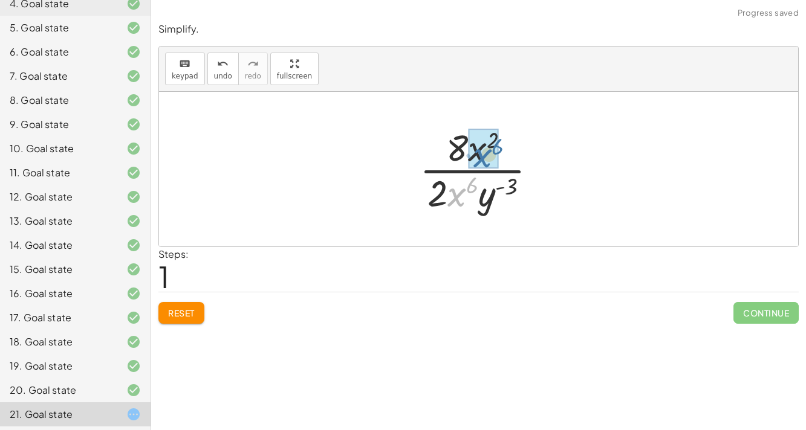
drag, startPoint x: 456, startPoint y: 193, endPoint x: 482, endPoint y: 150, distance: 50.2
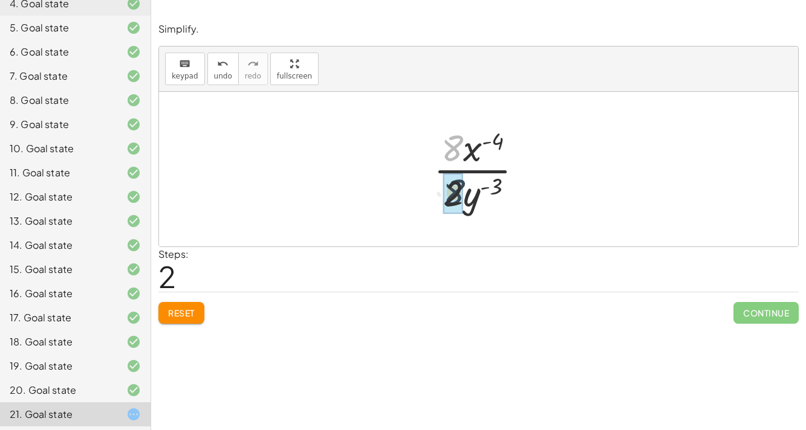
drag, startPoint x: 455, startPoint y: 144, endPoint x: 457, endPoint y: 192, distance: 48.4
click at [479, 166] on div at bounding box center [482, 169] width 109 height 93
click at [471, 149] on div at bounding box center [482, 169] width 109 height 93
drag, startPoint x: 454, startPoint y: 148, endPoint x: 499, endPoint y: 144, distance: 44.9
click at [499, 144] on div at bounding box center [482, 169] width 109 height 93
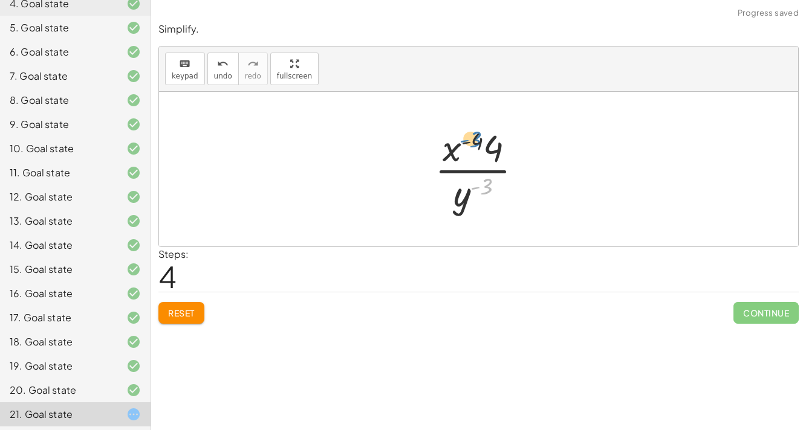
drag, startPoint x: 487, startPoint y: 190, endPoint x: 476, endPoint y: 142, distance: 49.0
click at [476, 142] on div at bounding box center [482, 169] width 109 height 93
drag, startPoint x: 463, startPoint y: 206, endPoint x: 454, endPoint y: 158, distance: 49.1
click at [454, 158] on div at bounding box center [482, 169] width 109 height 93
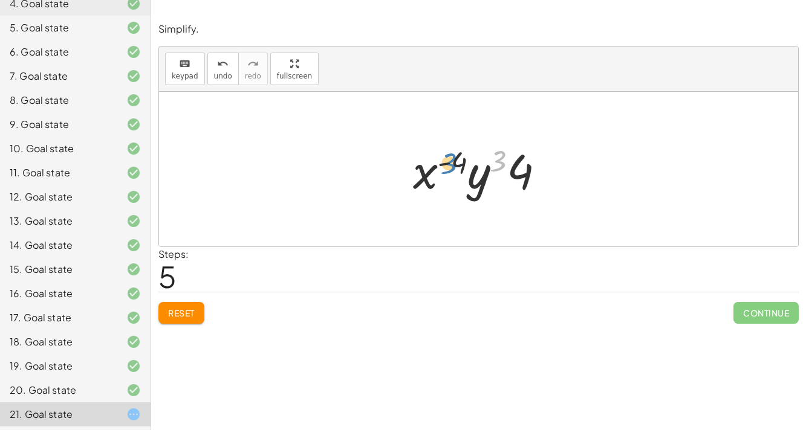
drag, startPoint x: 500, startPoint y: 164, endPoint x: 460, endPoint y: 169, distance: 40.7
click at [460, 169] on div at bounding box center [484, 169] width 154 height 62
drag, startPoint x: 520, startPoint y: 176, endPoint x: 404, endPoint y: 177, distance: 115.4
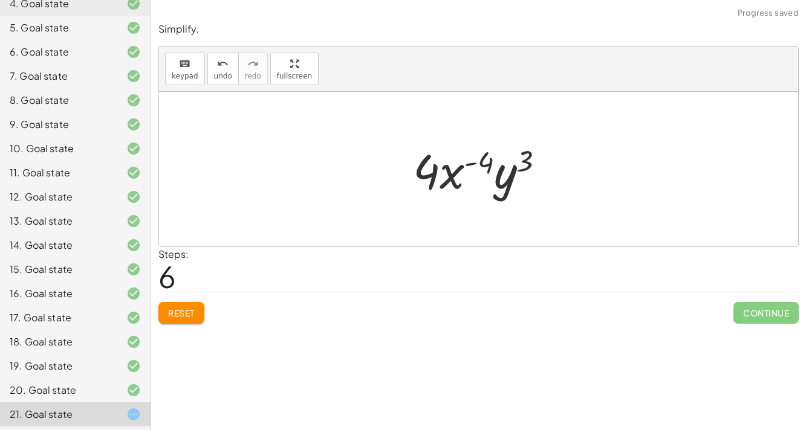
click at [474, 164] on div at bounding box center [484, 169] width 154 height 62
click at [447, 178] on div at bounding box center [484, 169] width 154 height 62
click at [511, 183] on div at bounding box center [484, 169] width 154 height 62
drag, startPoint x: 511, startPoint y: 183, endPoint x: 421, endPoint y: 179, distance: 90.1
click at [421, 179] on div at bounding box center [484, 169] width 154 height 62
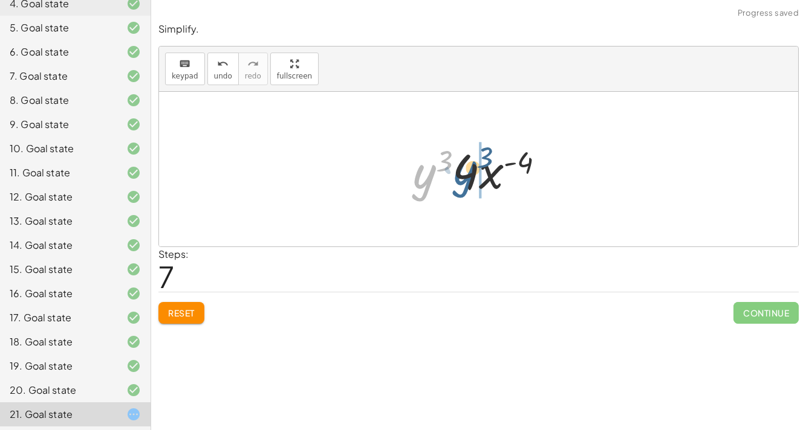
drag, startPoint x: 419, startPoint y: 178, endPoint x: 462, endPoint y: 174, distance: 42.5
click at [462, 174] on div at bounding box center [484, 169] width 154 height 62
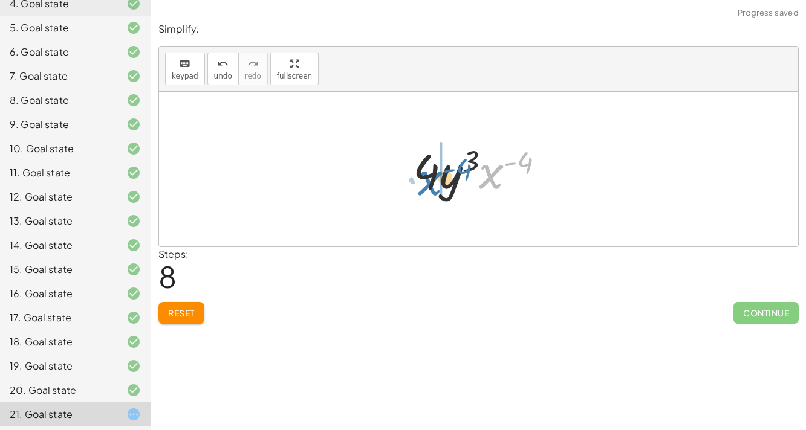
drag, startPoint x: 486, startPoint y: 177, endPoint x: 424, endPoint y: 181, distance: 62.4
click at [424, 181] on div at bounding box center [484, 169] width 154 height 62
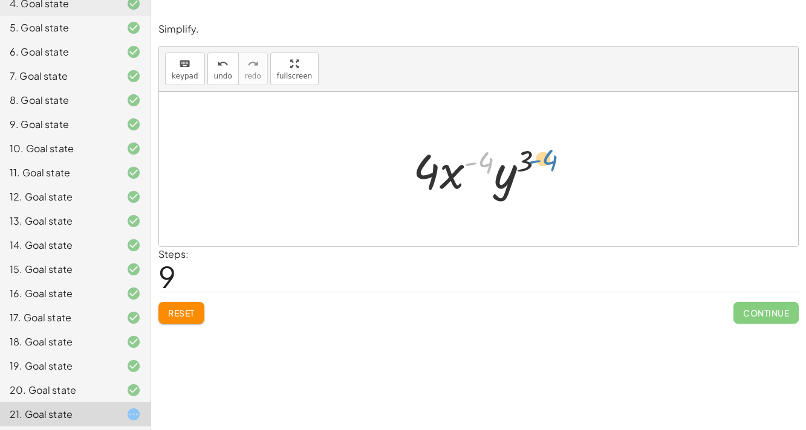
drag, startPoint x: 474, startPoint y: 161, endPoint x: 540, endPoint y: 159, distance: 65.9
click at [540, 159] on div at bounding box center [484, 169] width 154 height 62
click at [214, 65] on div "undo" at bounding box center [223, 63] width 18 height 15
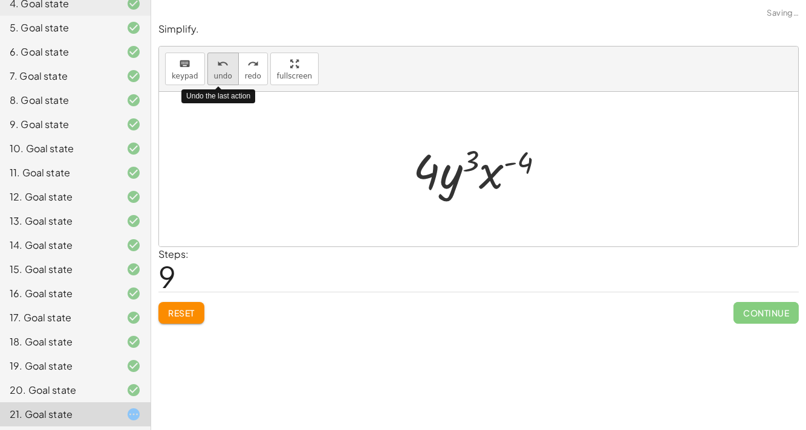
click at [214, 65] on div "undo" at bounding box center [223, 63] width 18 height 15
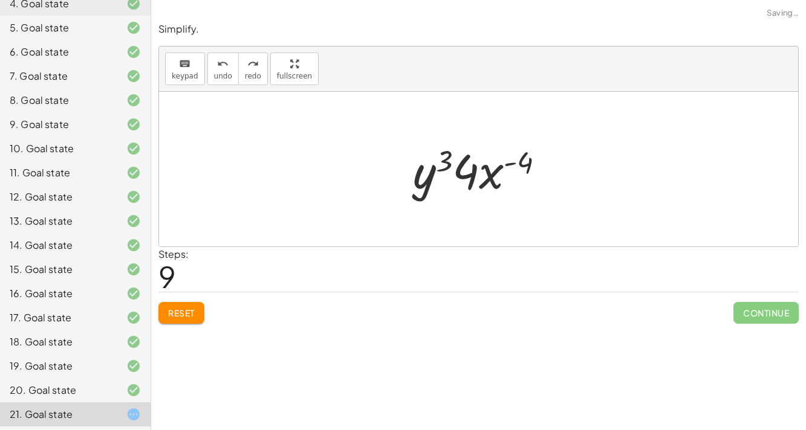
click at [175, 302] on button "Reset" at bounding box center [181, 313] width 46 height 22
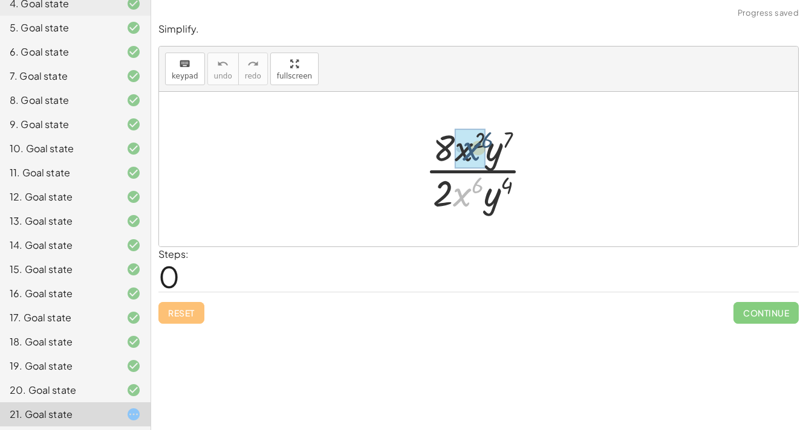
drag, startPoint x: 467, startPoint y: 195, endPoint x: 477, endPoint y: 147, distance: 48.7
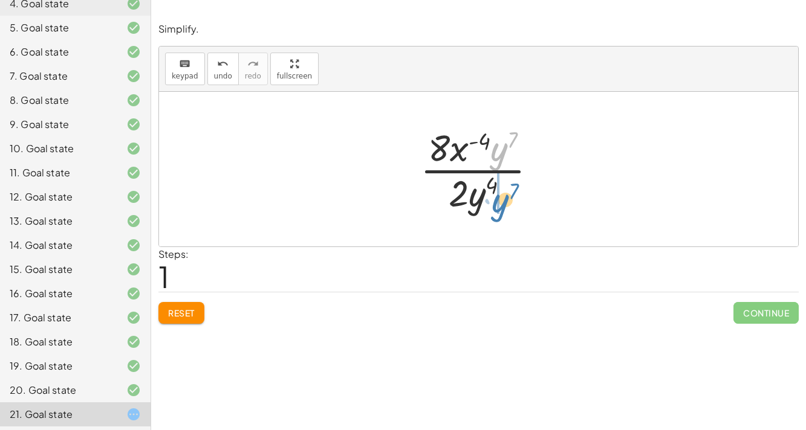
drag, startPoint x: 500, startPoint y: 152, endPoint x: 502, endPoint y: 207, distance: 55.0
click at [502, 207] on div at bounding box center [483, 169] width 138 height 93
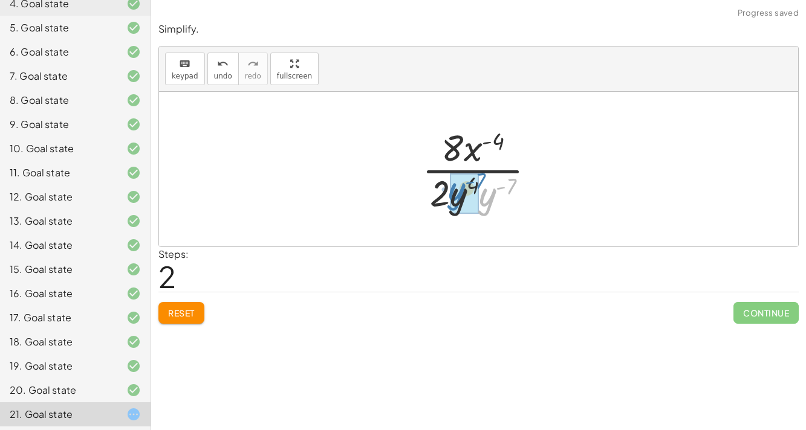
drag, startPoint x: 487, startPoint y: 198, endPoint x: 459, endPoint y: 195, distance: 27.9
click at [494, 189] on div at bounding box center [483, 169] width 128 height 93
click at [473, 171] on div at bounding box center [482, 169] width 111 height 93
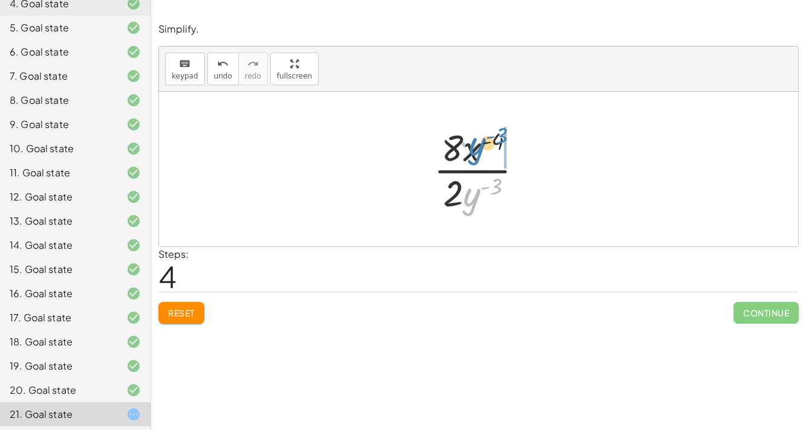
drag, startPoint x: 470, startPoint y: 196, endPoint x: 475, endPoint y: 145, distance: 51.1
click at [475, 145] on div at bounding box center [482, 169] width 111 height 93
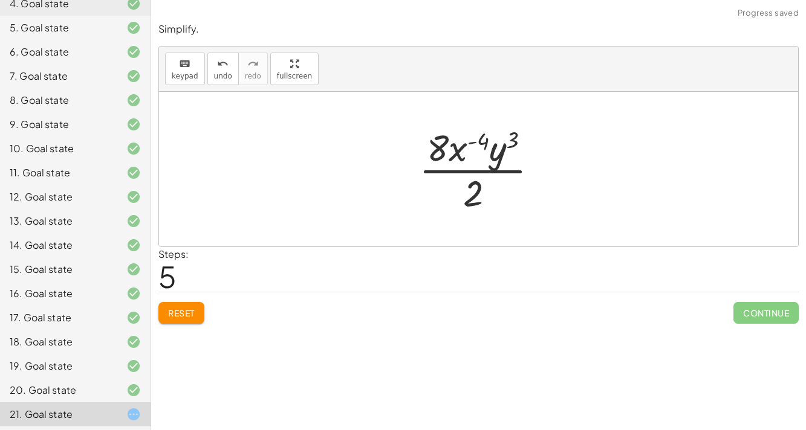
click at [471, 172] on div at bounding box center [483, 169] width 141 height 93
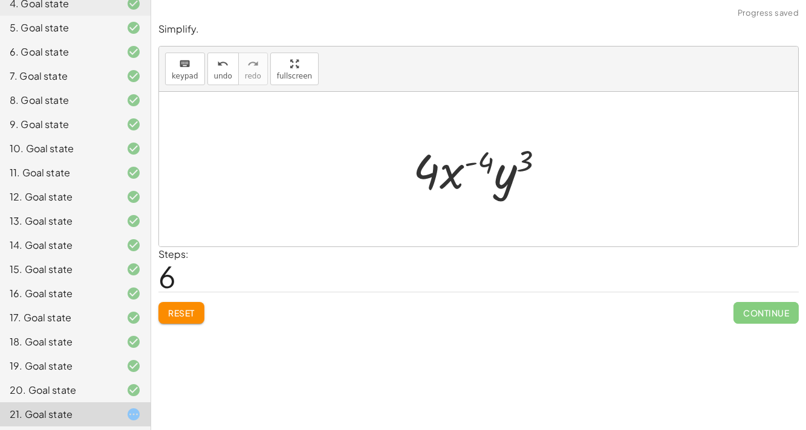
click at [473, 166] on div at bounding box center [484, 169] width 154 height 62
drag, startPoint x: 454, startPoint y: 173, endPoint x: 550, endPoint y: 184, distance: 96.7
click at [550, 184] on div at bounding box center [484, 169] width 154 height 62
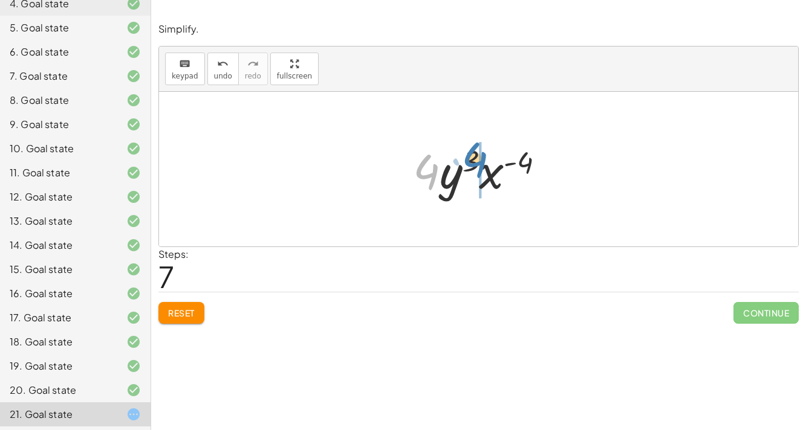
drag, startPoint x: 428, startPoint y: 176, endPoint x: 478, endPoint y: 161, distance: 51.6
click at [471, 173] on div at bounding box center [484, 169] width 154 height 62
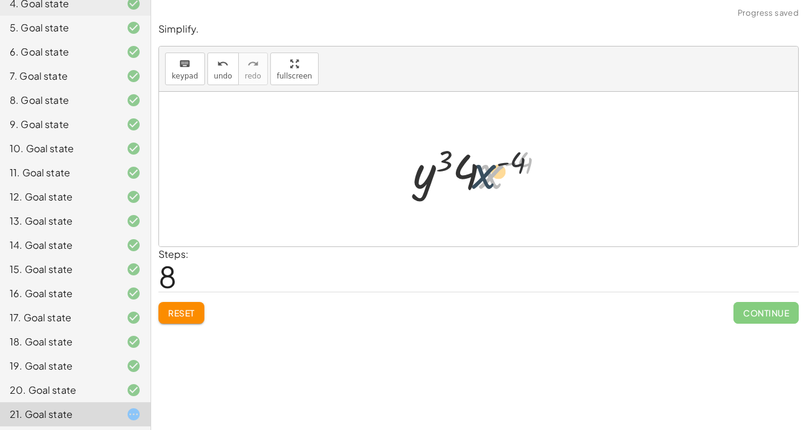
drag, startPoint x: 483, startPoint y: 180, endPoint x: 475, endPoint y: 180, distance: 7.9
click at [475, 180] on div at bounding box center [484, 169] width 154 height 62
click at [491, 175] on div at bounding box center [484, 169] width 154 height 62
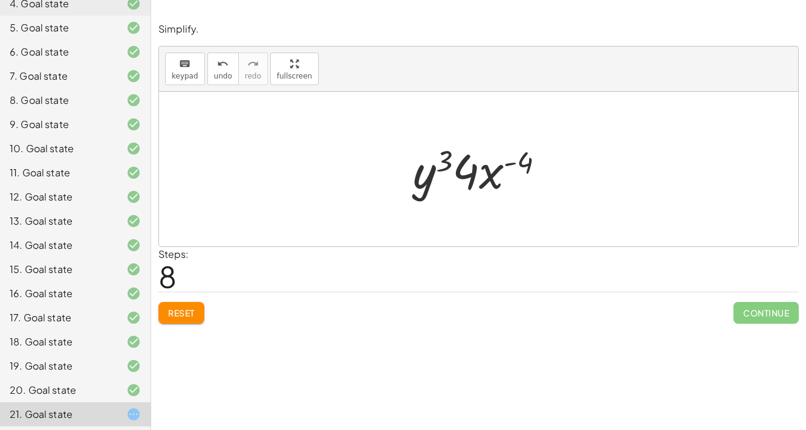
click at [424, 181] on div at bounding box center [484, 169] width 154 height 62
click at [180, 310] on span "Reset" at bounding box center [181, 313] width 27 height 11
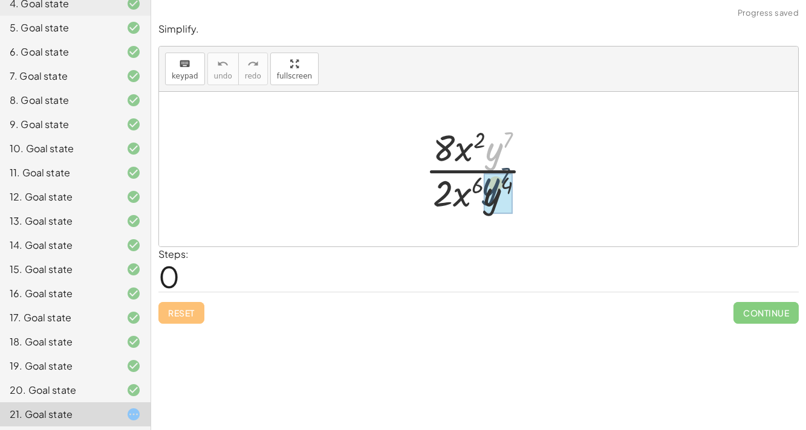
drag, startPoint x: 499, startPoint y: 152, endPoint x: 496, endPoint y: 192, distance: 40.0
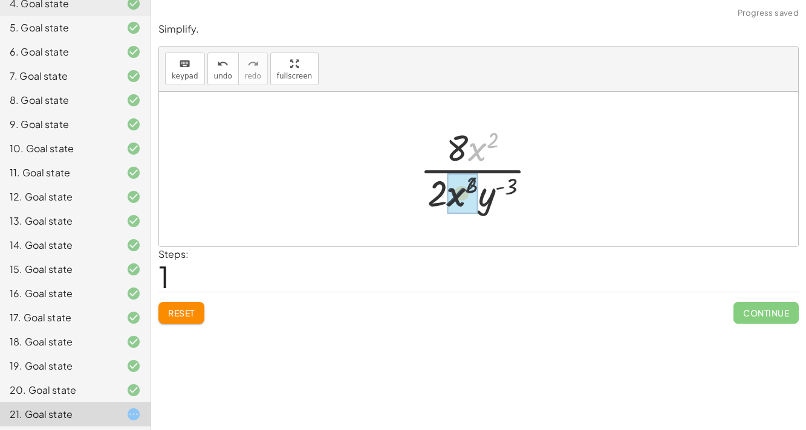
drag, startPoint x: 476, startPoint y: 148, endPoint x: 450, endPoint y: 198, distance: 55.7
click at [502, 189] on div at bounding box center [483, 169] width 139 height 93
click at [479, 173] on div at bounding box center [483, 169] width 139 height 93
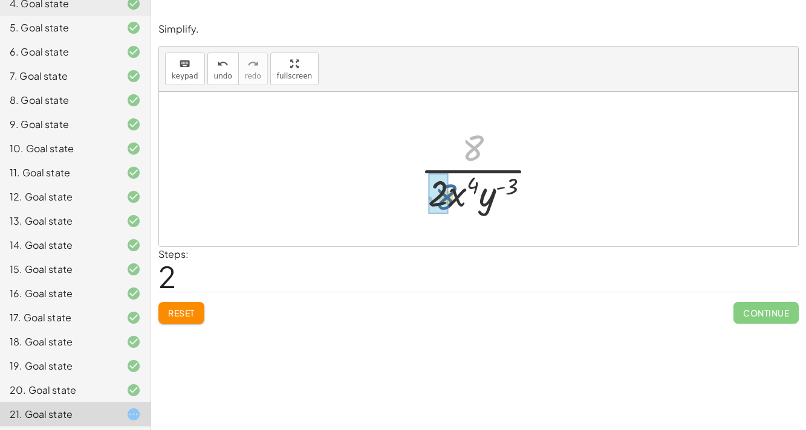
drag, startPoint x: 472, startPoint y: 146, endPoint x: 440, endPoint y: 199, distance: 61.6
click at [477, 174] on div at bounding box center [483, 169] width 119 height 93
drag, startPoint x: 447, startPoint y: 196, endPoint x: 478, endPoint y: 144, distance: 60.2
click at [478, 144] on div at bounding box center [483, 169] width 119 height 93
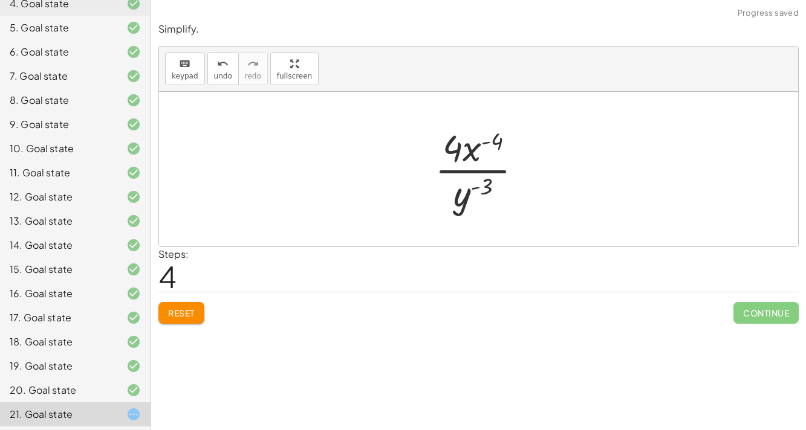
click at [488, 143] on div at bounding box center [482, 169] width 109 height 93
click at [475, 149] on div at bounding box center [482, 169] width 109 height 93
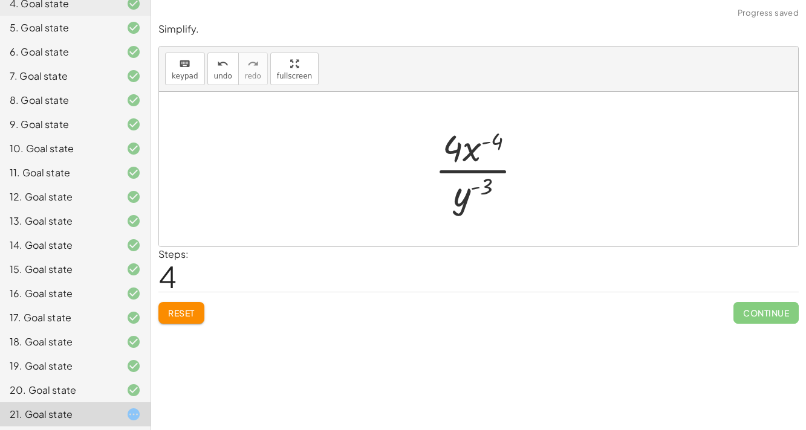
click at [475, 149] on div at bounding box center [482, 169] width 109 height 93
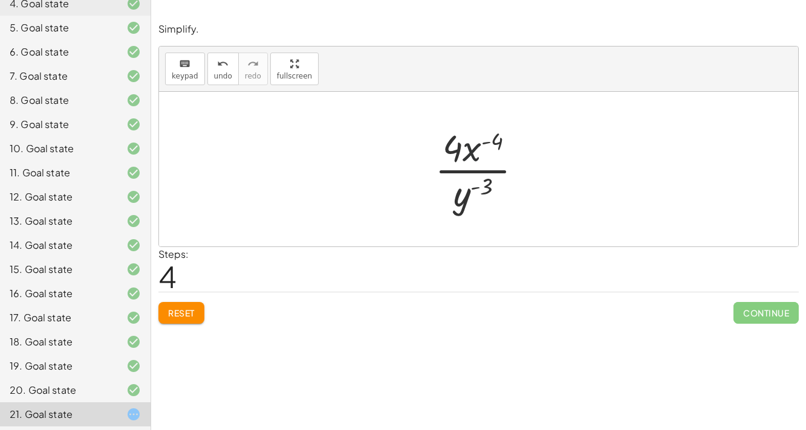
click at [475, 149] on div at bounding box center [482, 169] width 109 height 93
click at [189, 313] on span "Reset" at bounding box center [181, 313] width 27 height 11
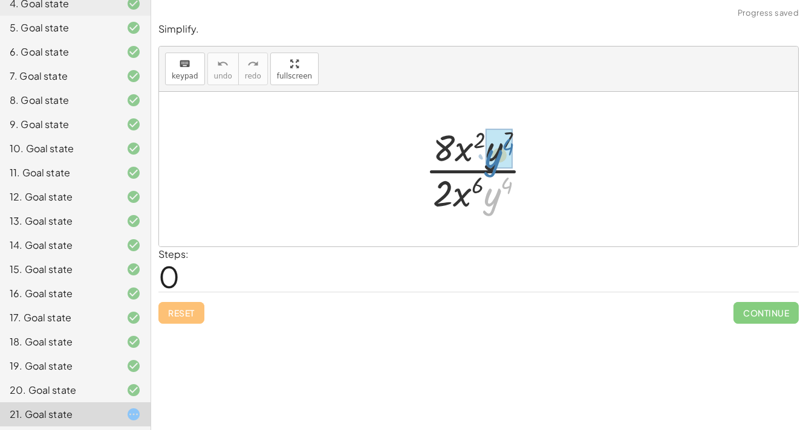
drag, startPoint x: 492, startPoint y: 195, endPoint x: 494, endPoint y: 152, distance: 43.0
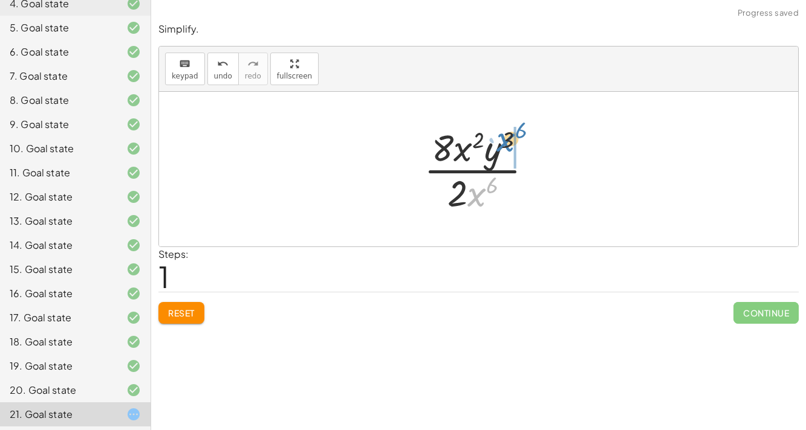
drag, startPoint x: 477, startPoint y: 191, endPoint x: 506, endPoint y: 136, distance: 62.2
click at [506, 136] on div at bounding box center [483, 169] width 131 height 93
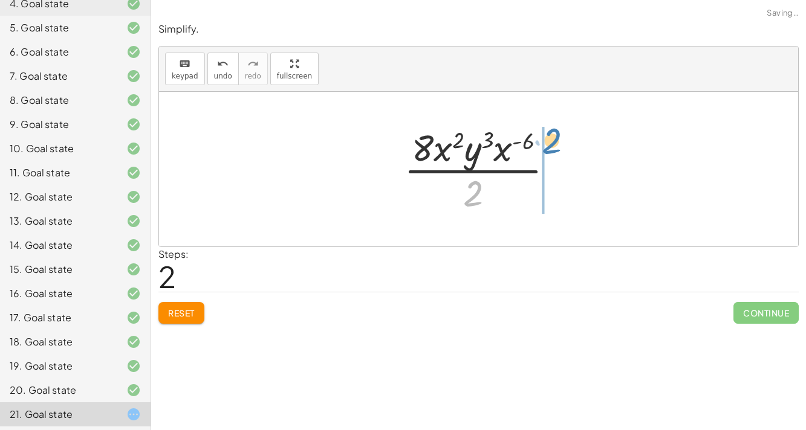
drag, startPoint x: 477, startPoint y: 197, endPoint x: 558, endPoint y: 144, distance: 96.0
click at [558, 144] on div at bounding box center [484, 169] width 172 height 93
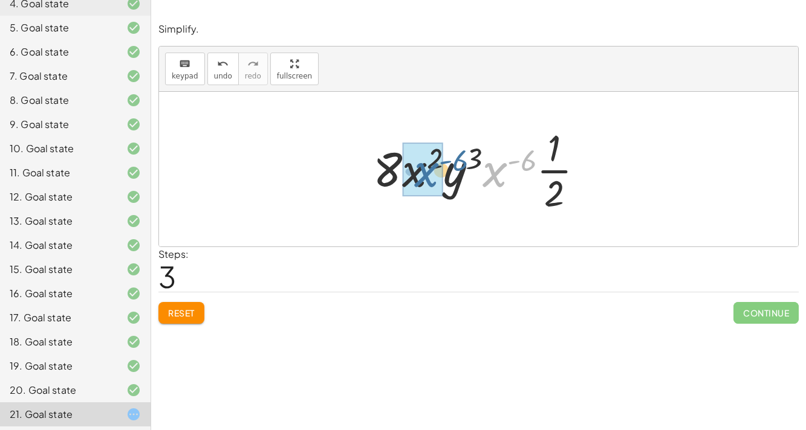
drag, startPoint x: 488, startPoint y: 178, endPoint x: 410, endPoint y: 180, distance: 78.0
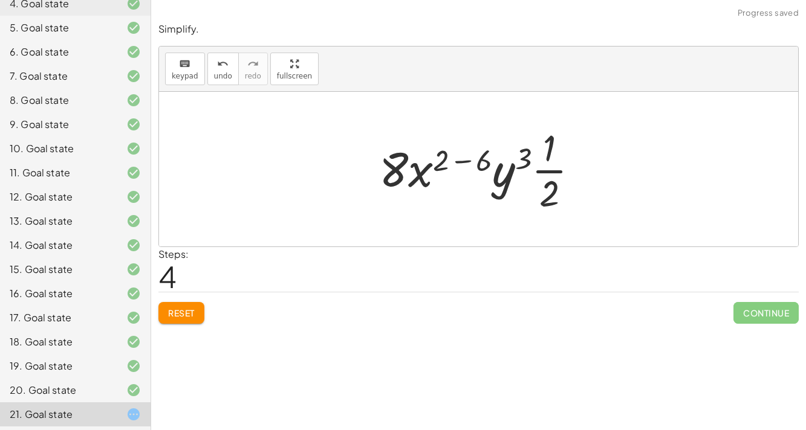
click at [465, 161] on div at bounding box center [483, 169] width 221 height 93
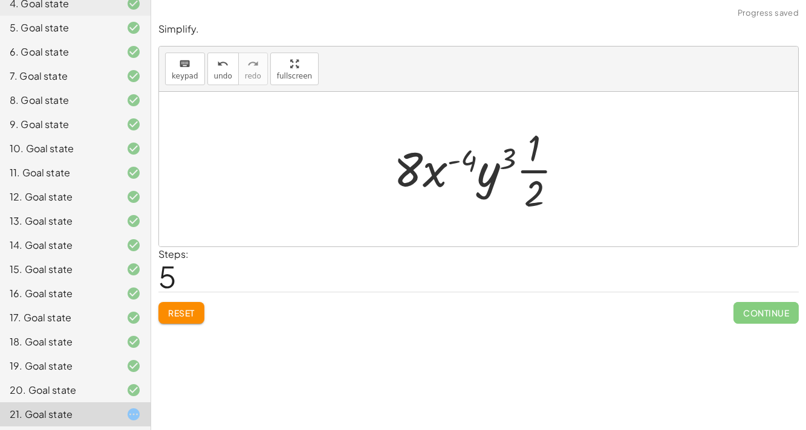
click at [540, 169] on div at bounding box center [483, 169] width 192 height 93
drag, startPoint x: 532, startPoint y: 193, endPoint x: 456, endPoint y: 162, distance: 81.6
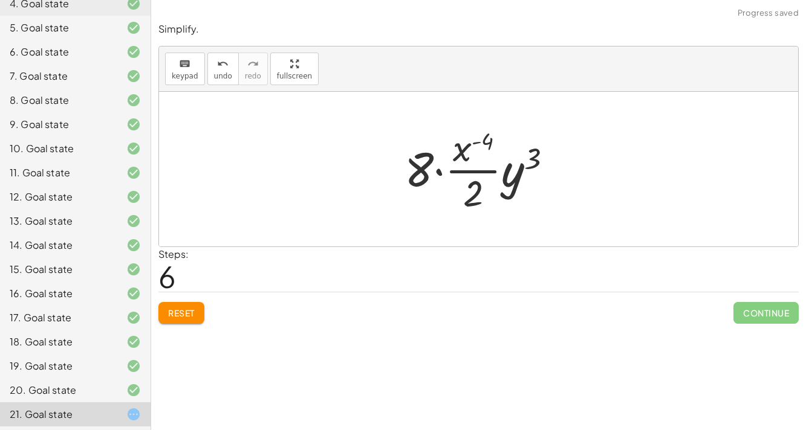
click at [475, 172] on div at bounding box center [482, 169] width 169 height 93
click at [438, 170] on div at bounding box center [482, 169] width 169 height 93
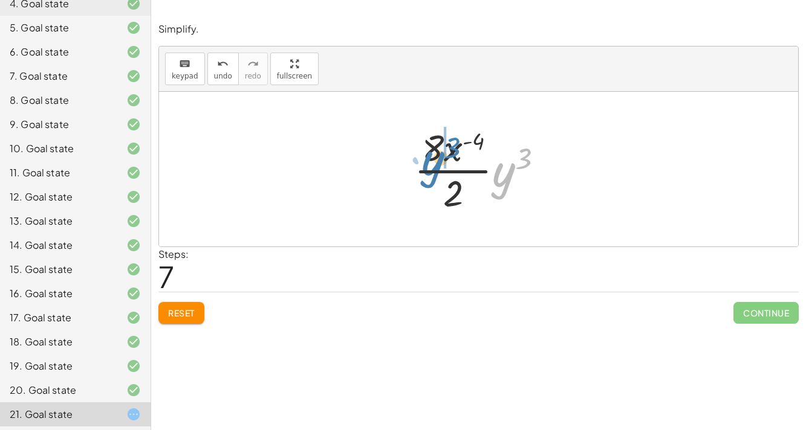
drag, startPoint x: 502, startPoint y: 183, endPoint x: 433, endPoint y: 171, distance: 69.8
click at [433, 171] on div at bounding box center [483, 169] width 150 height 93
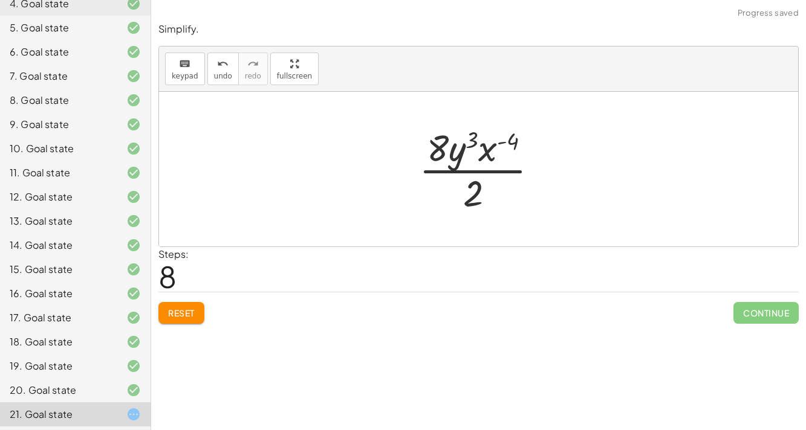
click at [489, 157] on div at bounding box center [483, 169] width 141 height 93
drag, startPoint x: 475, startPoint y: 192, endPoint x: 430, endPoint y: 150, distance: 60.7
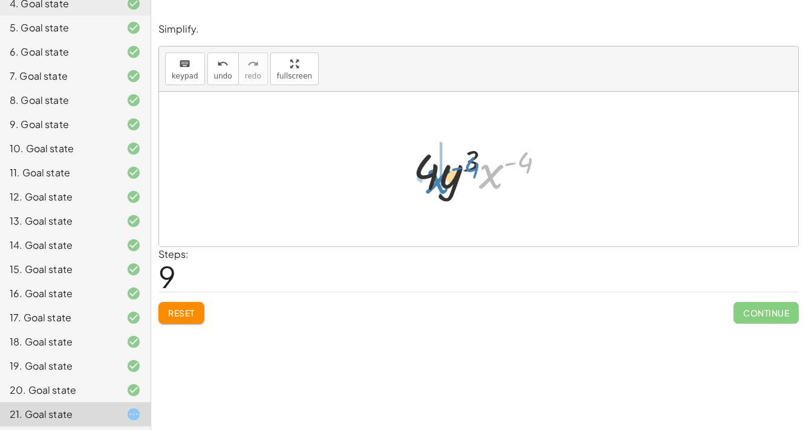
drag, startPoint x: 488, startPoint y: 174, endPoint x: 433, endPoint y: 179, distance: 55.2
click at [433, 179] on div at bounding box center [484, 169] width 154 height 62
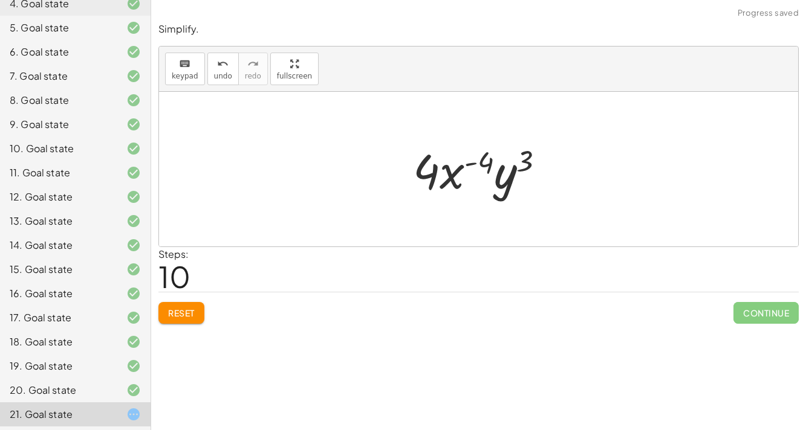
click at [466, 160] on div at bounding box center [484, 169] width 154 height 62
drag, startPoint x: 496, startPoint y: 181, endPoint x: 424, endPoint y: 180, distance: 72.5
click at [424, 180] on div at bounding box center [484, 169] width 154 height 62
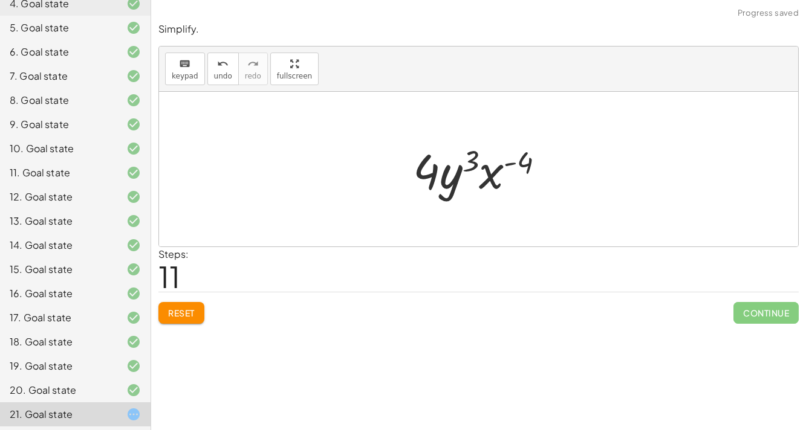
click at [517, 164] on div at bounding box center [484, 169] width 154 height 62
drag, startPoint x: 432, startPoint y: 175, endPoint x: 538, endPoint y: 160, distance: 108.1
click at [538, 160] on div at bounding box center [484, 169] width 154 height 62
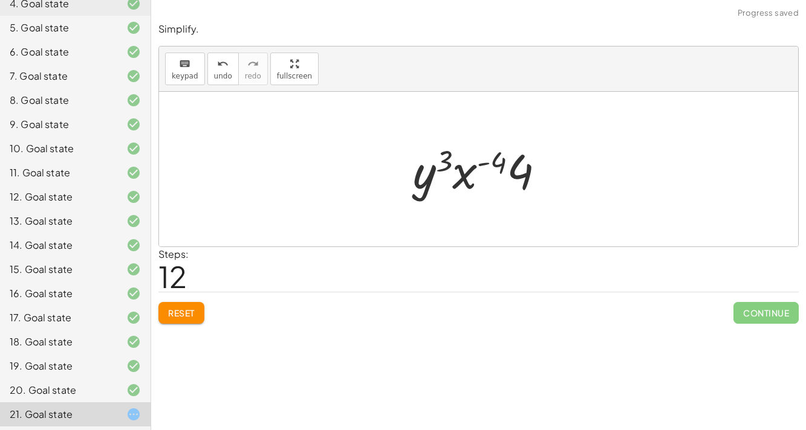
click at [521, 173] on div at bounding box center [484, 169] width 154 height 62
click at [464, 176] on div at bounding box center [484, 169] width 154 height 62
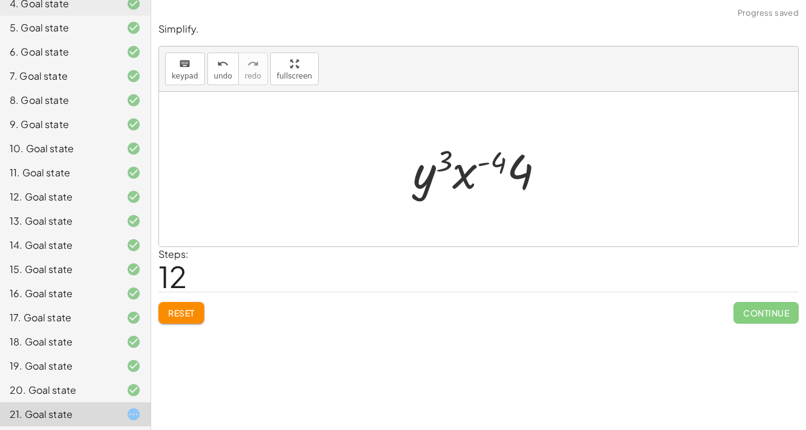
click at [464, 176] on div at bounding box center [484, 169] width 154 height 62
click at [193, 317] on span "Reset" at bounding box center [181, 313] width 27 height 11
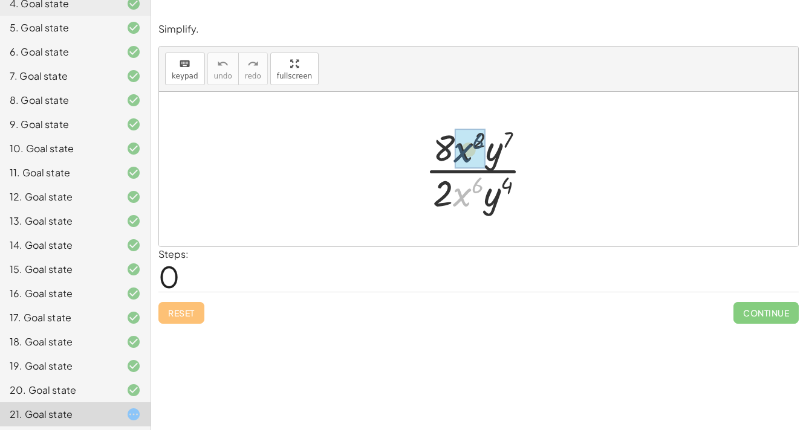
drag, startPoint x: 468, startPoint y: 199, endPoint x: 468, endPoint y: 153, distance: 45.9
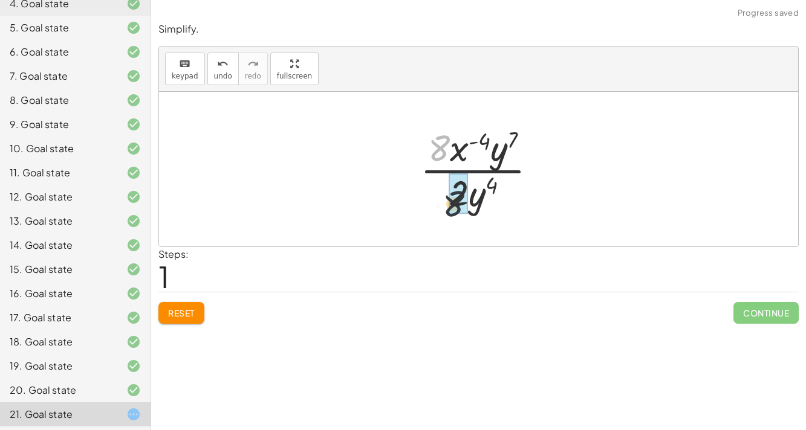
drag, startPoint x: 439, startPoint y: 155, endPoint x: 454, endPoint y: 213, distance: 60.0
click at [454, 213] on div at bounding box center [483, 169] width 138 height 93
drag, startPoint x: 471, startPoint y: 202, endPoint x: 496, endPoint y: 162, distance: 47.5
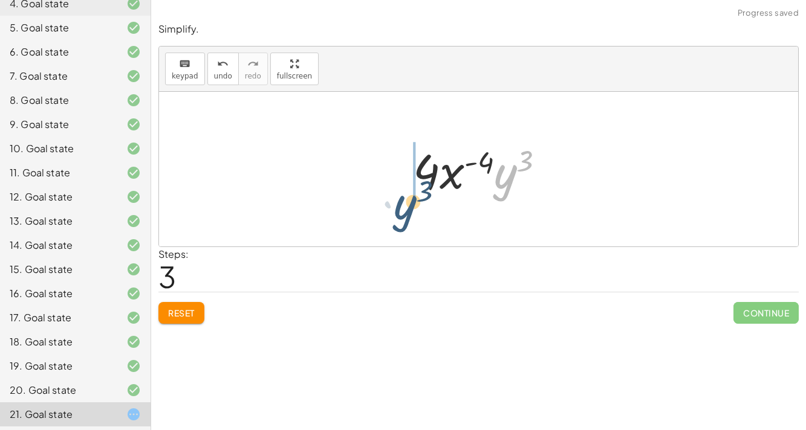
drag, startPoint x: 507, startPoint y: 183, endPoint x: 399, endPoint y: 202, distance: 109.3
click at [399, 202] on div "· 8 · x 2 · y 7 · 2 · x 6 · y 4 · 8 · x ( + 2 − 6 ) · y 7 · 2 · y 4 · 8 · x ( -…" at bounding box center [478, 169] width 639 height 155
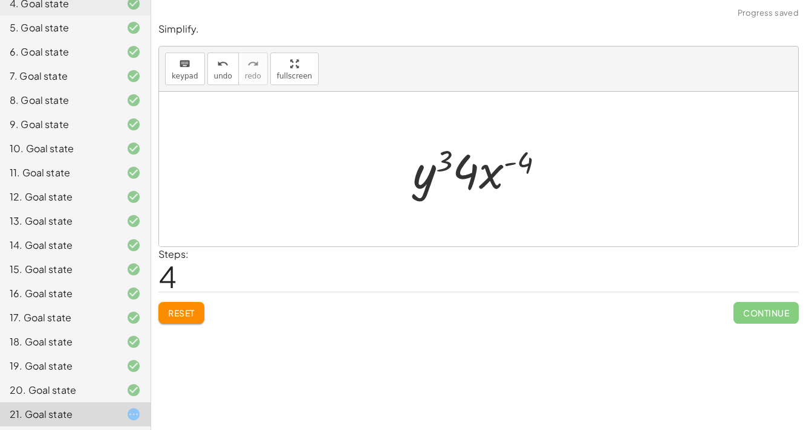
click at [448, 163] on div at bounding box center [484, 169] width 154 height 62
drag, startPoint x: 462, startPoint y: 169, endPoint x: 418, endPoint y: 173, distance: 44.9
click at [418, 173] on div at bounding box center [484, 169] width 154 height 62
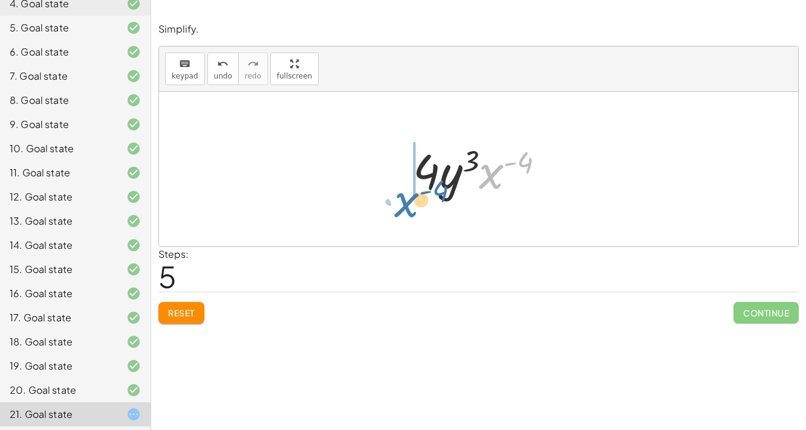
drag, startPoint x: 489, startPoint y: 179, endPoint x: 406, endPoint y: 201, distance: 86.2
click at [406, 201] on div "· 8 · x 2 · y 7 · 2 · x 6 · y 4 · 8 · x ( + 2 − 6 ) · y 7 · 2 · y 4 · 8 · x ( -…" at bounding box center [479, 169] width 169 height 68
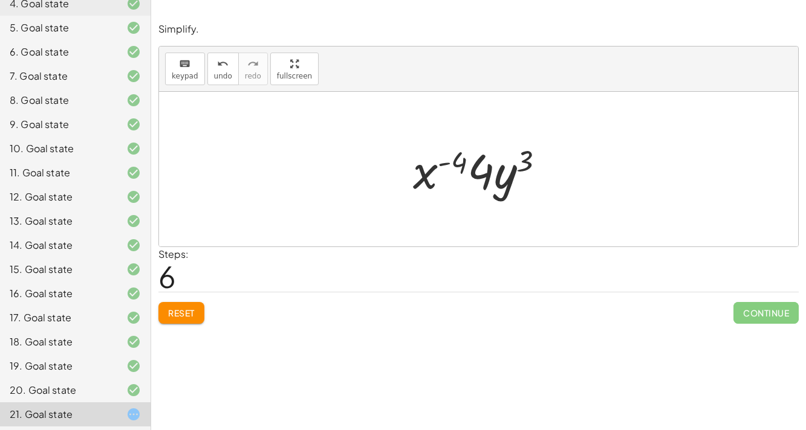
click at [186, 310] on span "Reset" at bounding box center [181, 313] width 27 height 11
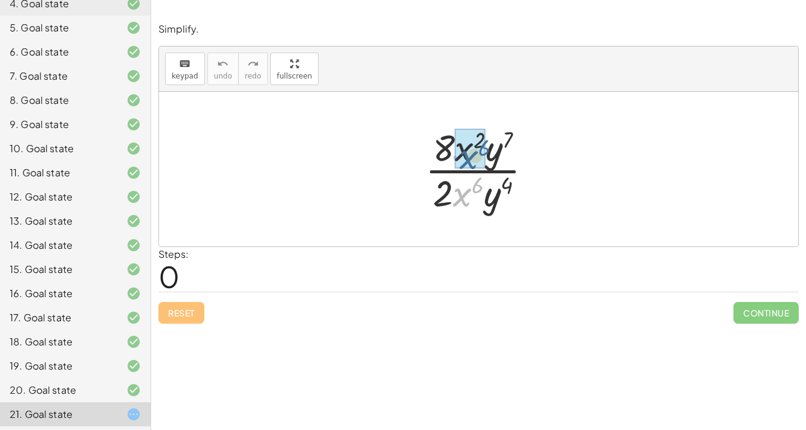
drag, startPoint x: 465, startPoint y: 195, endPoint x: 473, endPoint y: 151, distance: 44.1
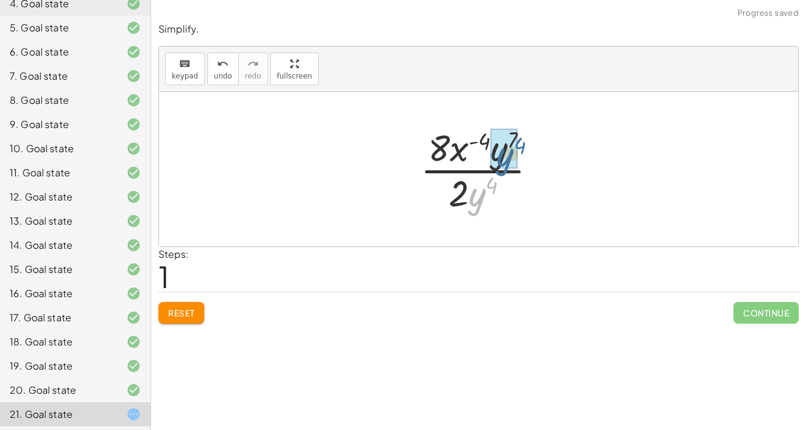
drag, startPoint x: 480, startPoint y: 203, endPoint x: 508, endPoint y: 158, distance: 52.7
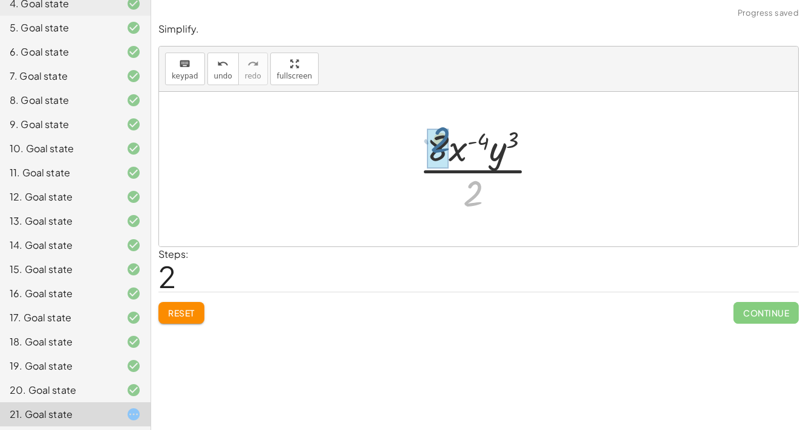
drag, startPoint x: 476, startPoint y: 198, endPoint x: 442, endPoint y: 143, distance: 64.6
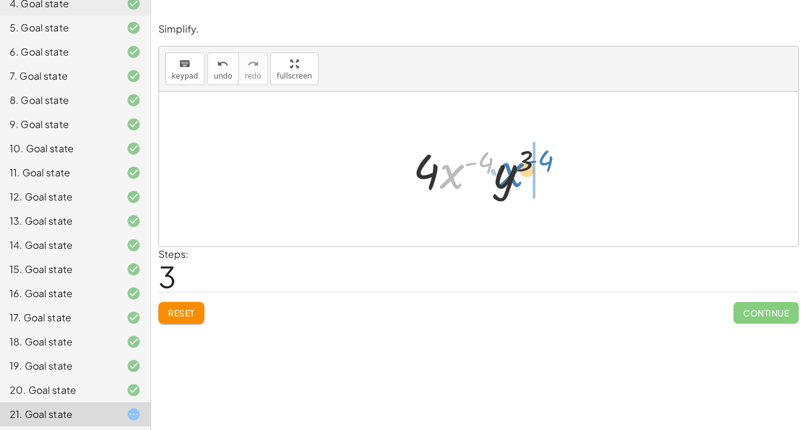
drag, startPoint x: 453, startPoint y: 184, endPoint x: 512, endPoint y: 181, distance: 59.9
click at [512, 181] on div at bounding box center [484, 169] width 154 height 62
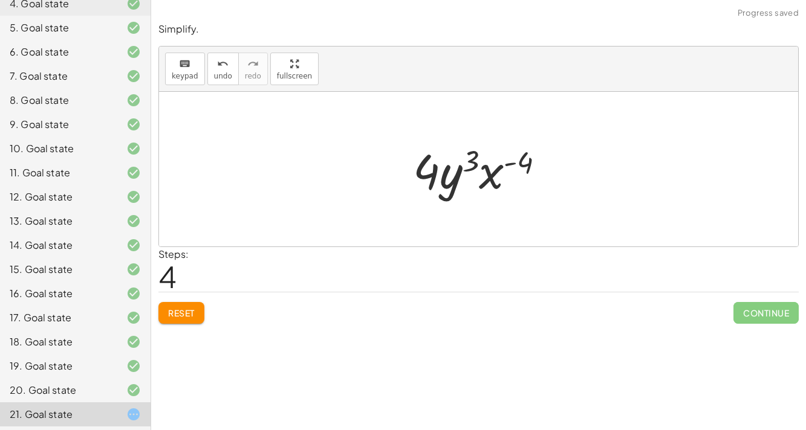
click at [493, 182] on div at bounding box center [484, 169] width 154 height 62
click at [178, 312] on span "Reset" at bounding box center [181, 313] width 27 height 11
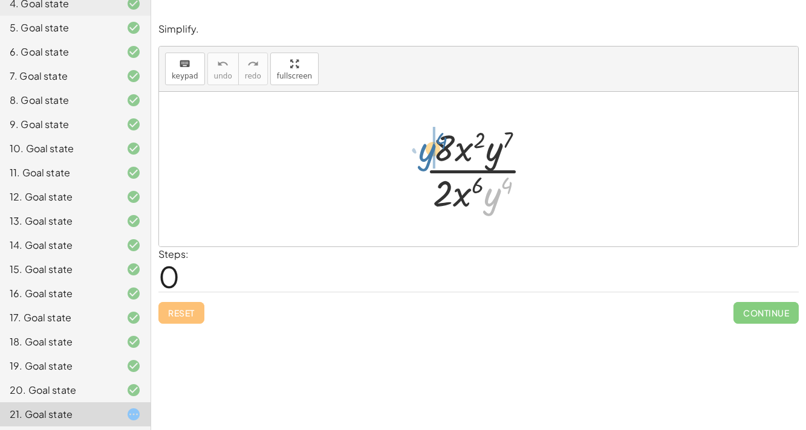
drag, startPoint x: 487, startPoint y: 199, endPoint x: 421, endPoint y: 154, distance: 80.0
click at [421, 154] on div at bounding box center [483, 169] width 129 height 93
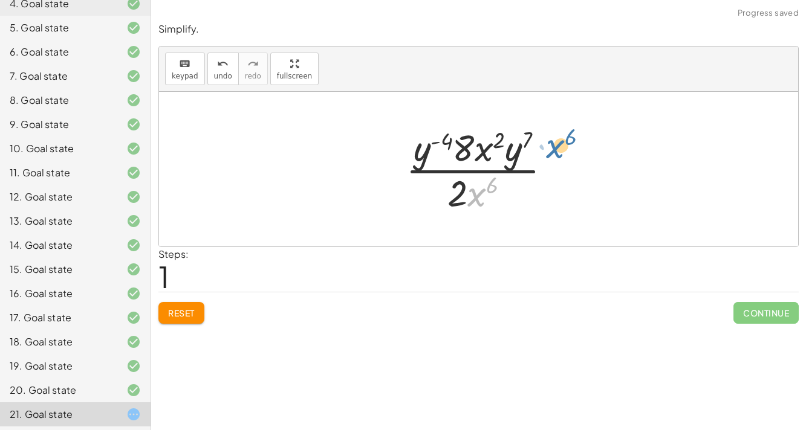
drag, startPoint x: 473, startPoint y: 203, endPoint x: 552, endPoint y: 155, distance: 92.8
click at [552, 155] on div at bounding box center [482, 169] width 167 height 93
drag, startPoint x: 477, startPoint y: 196, endPoint x: 393, endPoint y: 156, distance: 93.8
click at [393, 156] on div "· 8 · x 2 · y 7 · 2 · x 6 · y 4 · x 6 · 8 · x 2 · y 7 · 2 · x 6 · y 4 ( - )" at bounding box center [478, 169] width 183 height 99
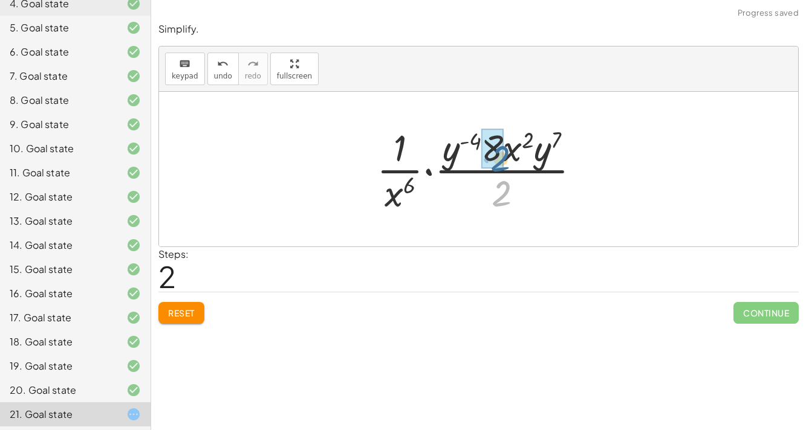
drag, startPoint x: 500, startPoint y: 200, endPoint x: 499, endPoint y: 164, distance: 36.3
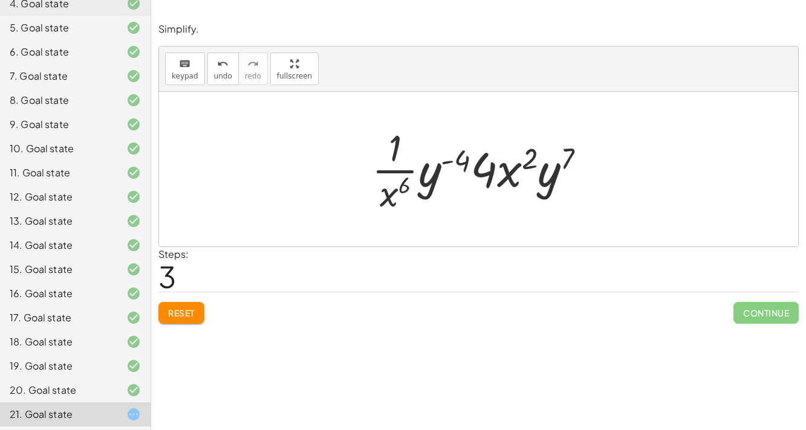
click at [393, 170] on div at bounding box center [483, 169] width 235 height 93
click at [455, 158] on div at bounding box center [483, 169] width 235 height 93
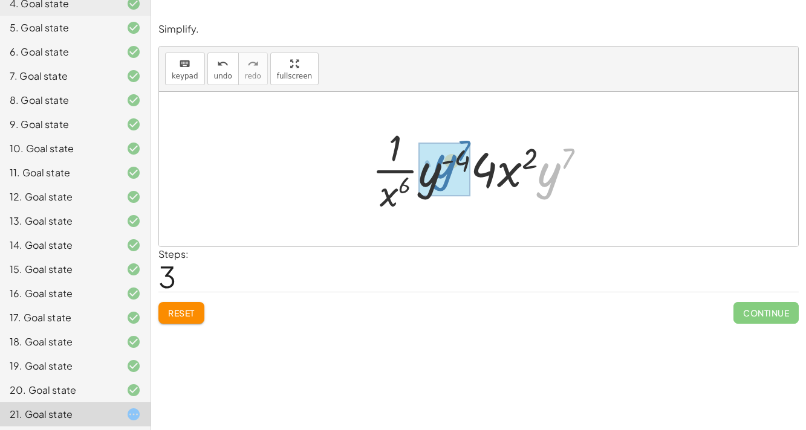
drag, startPoint x: 549, startPoint y: 183, endPoint x: 441, endPoint y: 175, distance: 108.5
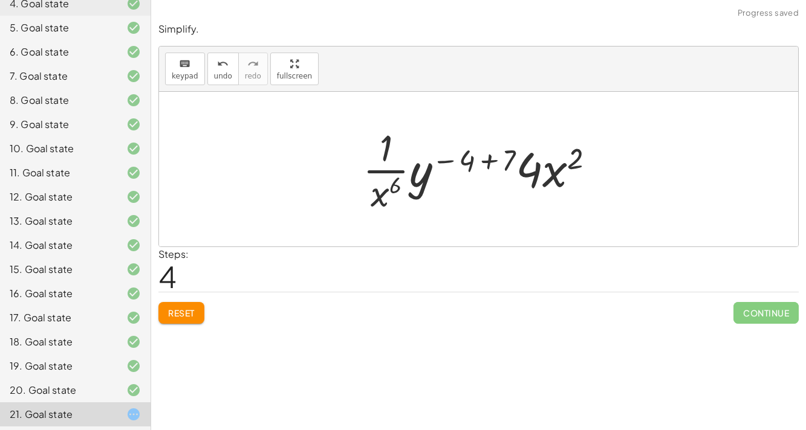
click at [488, 163] on div at bounding box center [483, 169] width 253 height 93
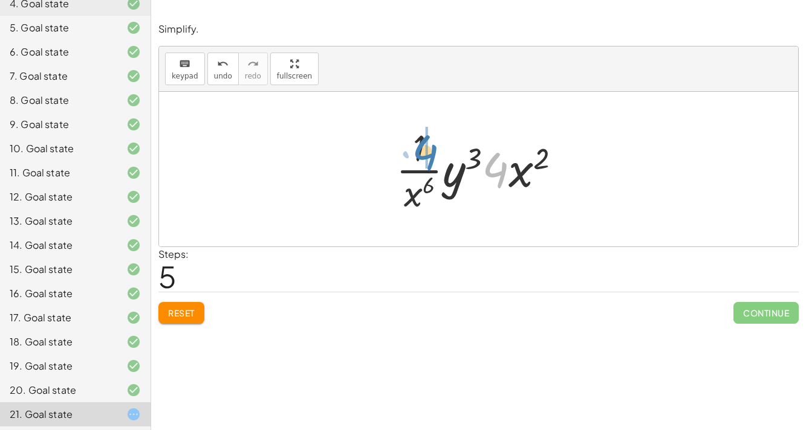
drag, startPoint x: 497, startPoint y: 167, endPoint x: 425, endPoint y: 150, distance: 73.4
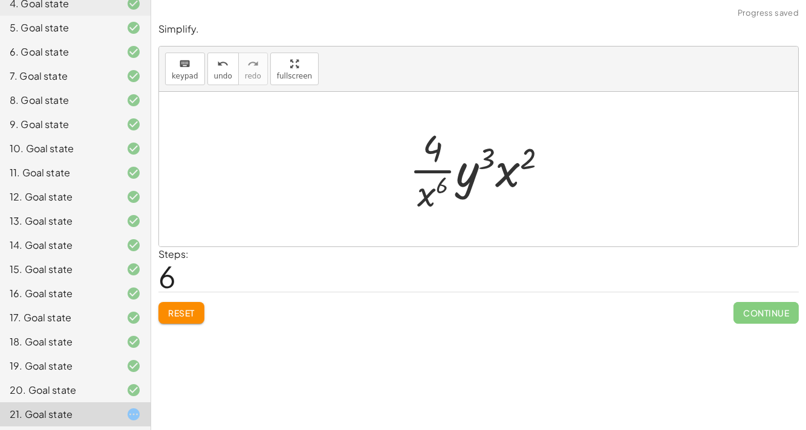
click at [441, 173] on div at bounding box center [483, 169] width 160 height 93
drag, startPoint x: 421, startPoint y: 199, endPoint x: 514, endPoint y: 169, distance: 98.0
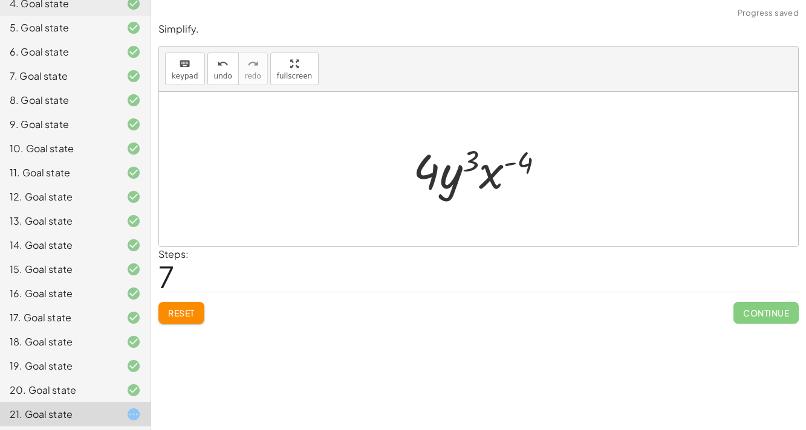
click at [511, 164] on div at bounding box center [484, 169] width 154 height 62
drag, startPoint x: 422, startPoint y: 173, endPoint x: 483, endPoint y: 175, distance: 61.1
click at [483, 175] on div at bounding box center [484, 169] width 154 height 62
click at [514, 162] on div at bounding box center [484, 169] width 154 height 62
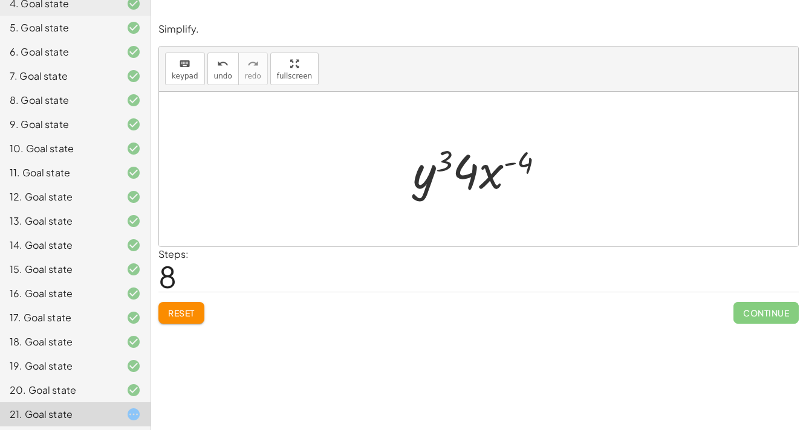
click at [514, 162] on div at bounding box center [484, 169] width 154 height 62
click at [177, 309] on span "Reset" at bounding box center [181, 313] width 27 height 11
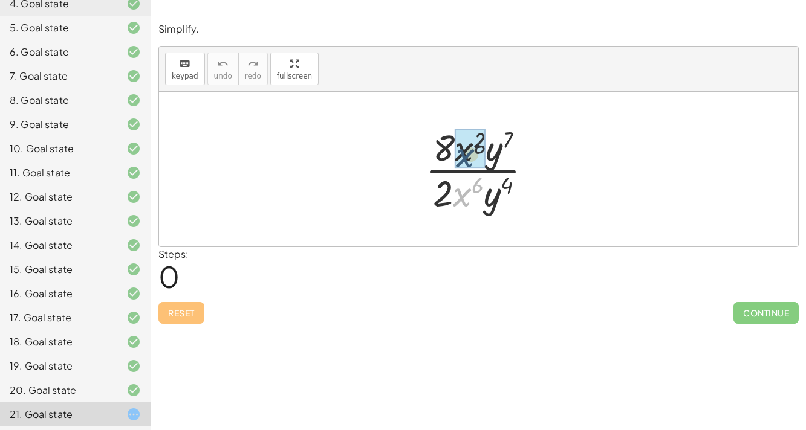
drag, startPoint x: 474, startPoint y: 199, endPoint x: 477, endPoint y: 152, distance: 46.6
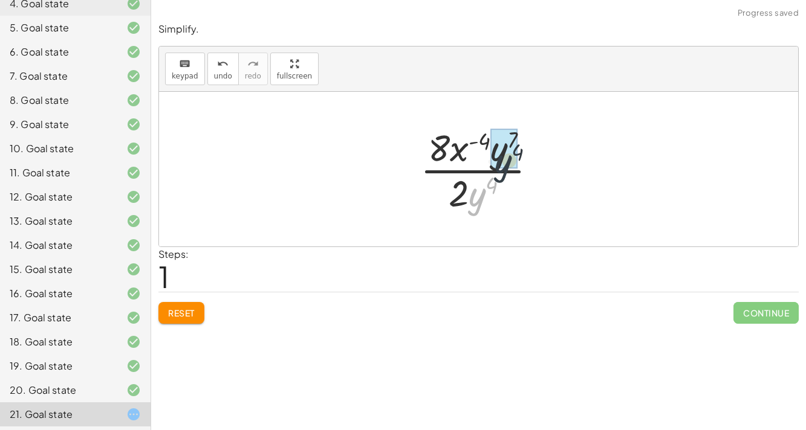
drag, startPoint x: 488, startPoint y: 201, endPoint x: 520, endPoint y: 156, distance: 55.9
click at [520, 156] on div at bounding box center [483, 169] width 138 height 93
click at [168, 311] on span "Reset" at bounding box center [181, 313] width 27 height 11
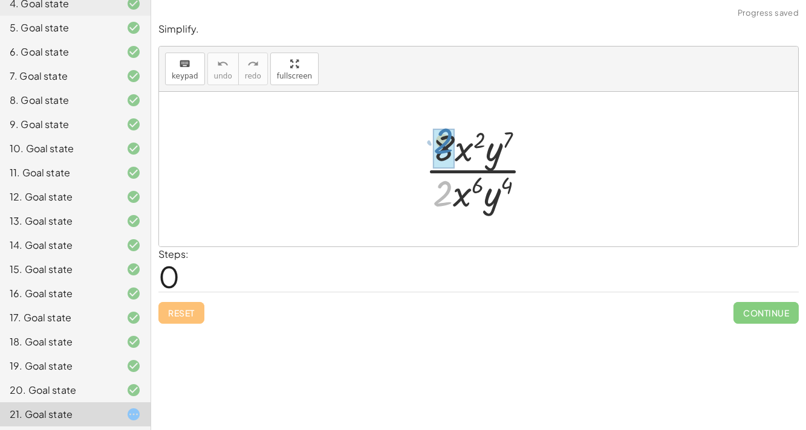
drag, startPoint x: 442, startPoint y: 195, endPoint x: 442, endPoint y: 143, distance: 51.4
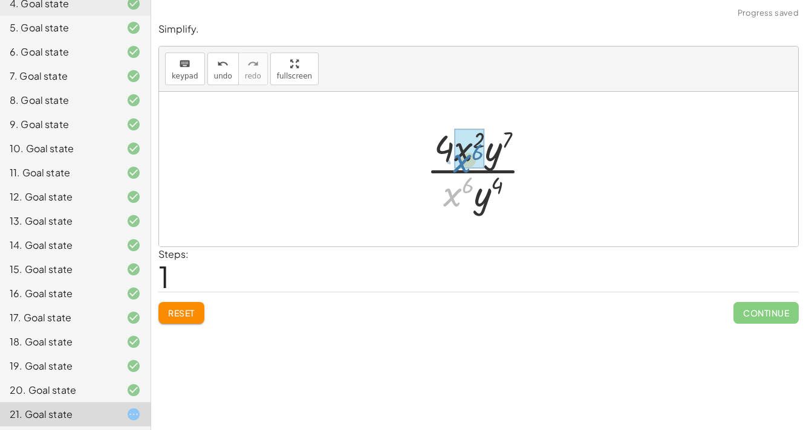
drag, startPoint x: 447, startPoint y: 195, endPoint x: 458, endPoint y: 157, distance: 39.0
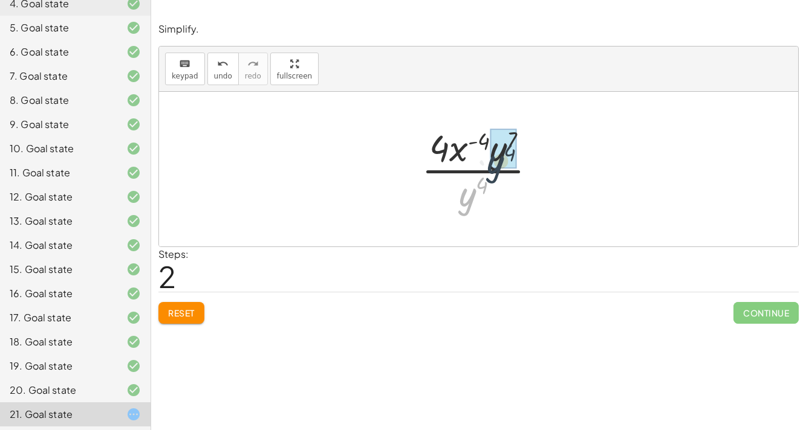
drag, startPoint x: 467, startPoint y: 202, endPoint x: 502, endPoint y: 155, distance: 58.7
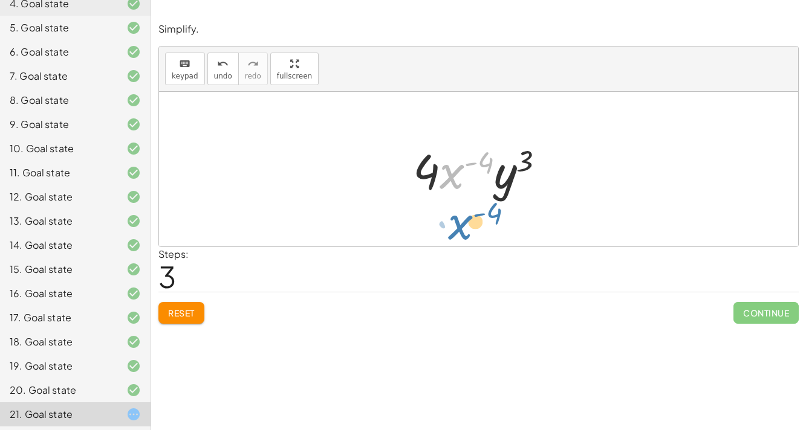
drag, startPoint x: 462, startPoint y: 169, endPoint x: 470, endPoint y: 226, distance: 57.4
drag, startPoint x: 456, startPoint y: 176, endPoint x: 464, endPoint y: 221, distance: 44.8
click at [464, 221] on div "· 8 · x 2 · y 7 · 2 · x 6 · y 4 · 4 · x 2 · y 7 · x 6 · y 4 · 4 · x ( + 2 − 6 )…" at bounding box center [478, 169] width 639 height 155
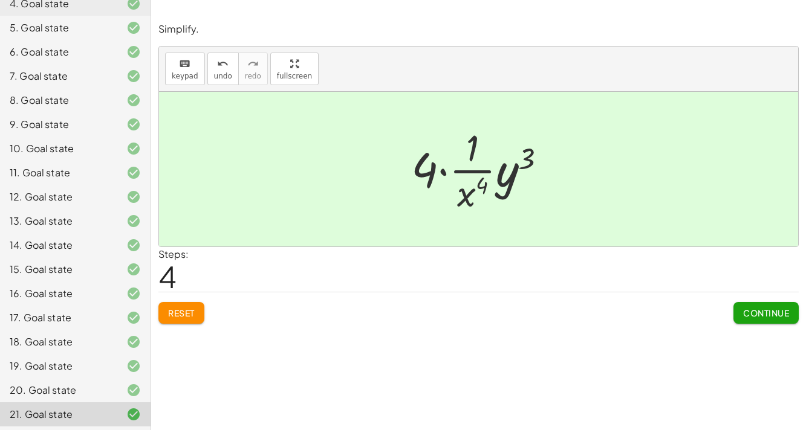
click at [748, 310] on span "Continue" at bounding box center [766, 313] width 46 height 11
